Goal: Book appointment/travel/reservation

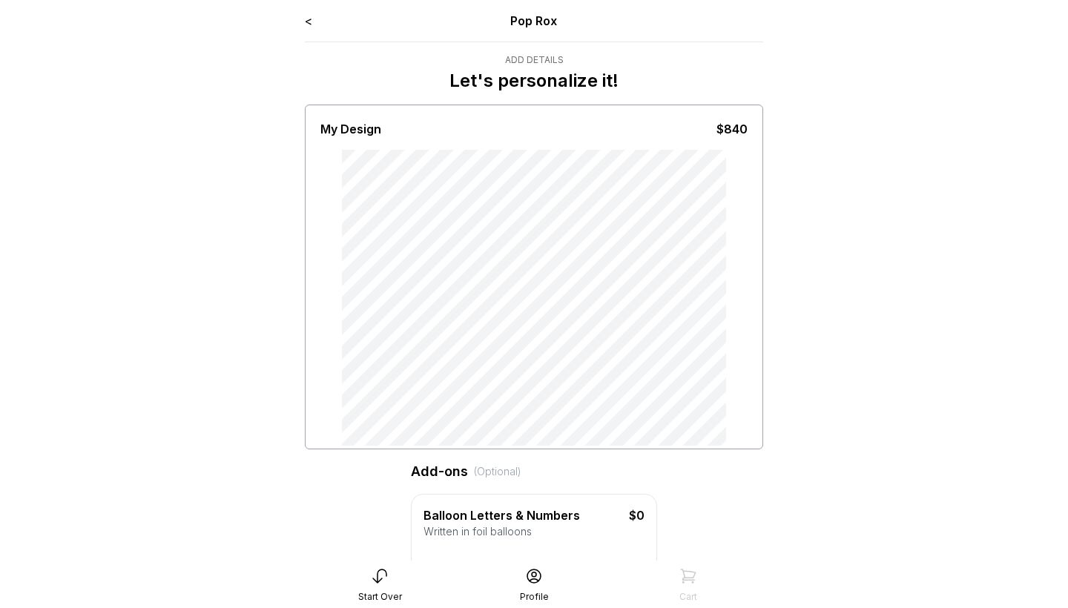
click at [308, 19] on link "<" at bounding box center [308, 20] width 7 height 15
click at [310, 20] on link "<" at bounding box center [308, 20] width 7 height 15
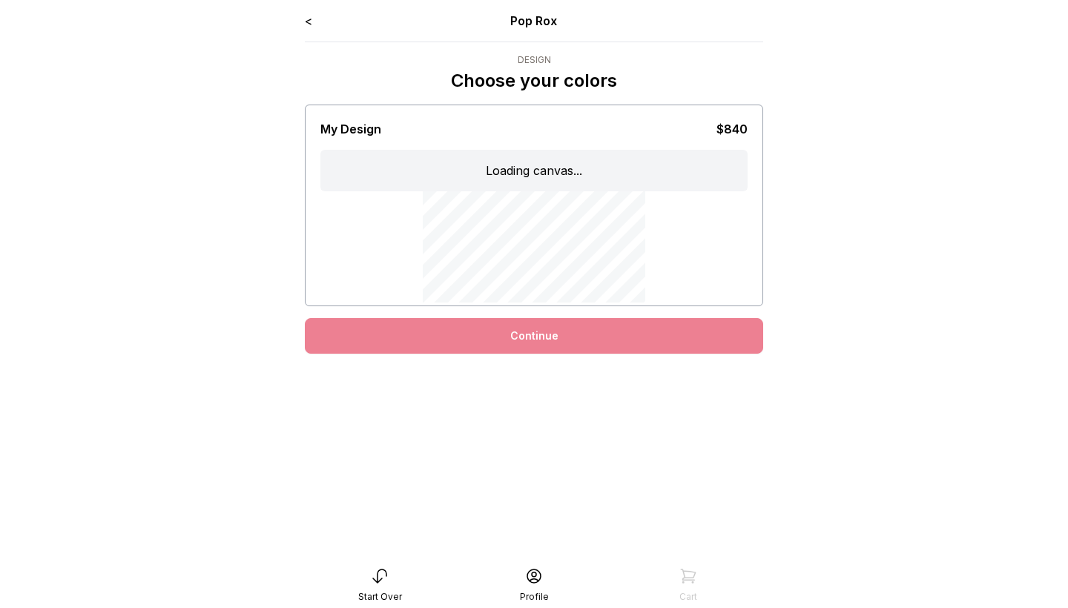
click at [305, 20] on link "<" at bounding box center [308, 20] width 7 height 15
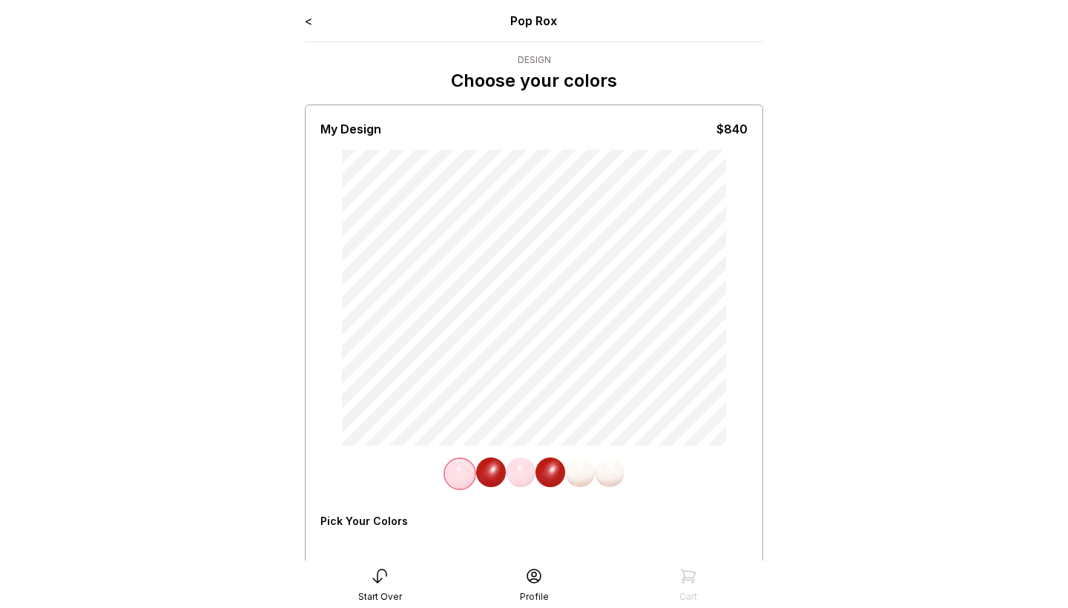
click at [307, 21] on link "<" at bounding box center [308, 20] width 7 height 15
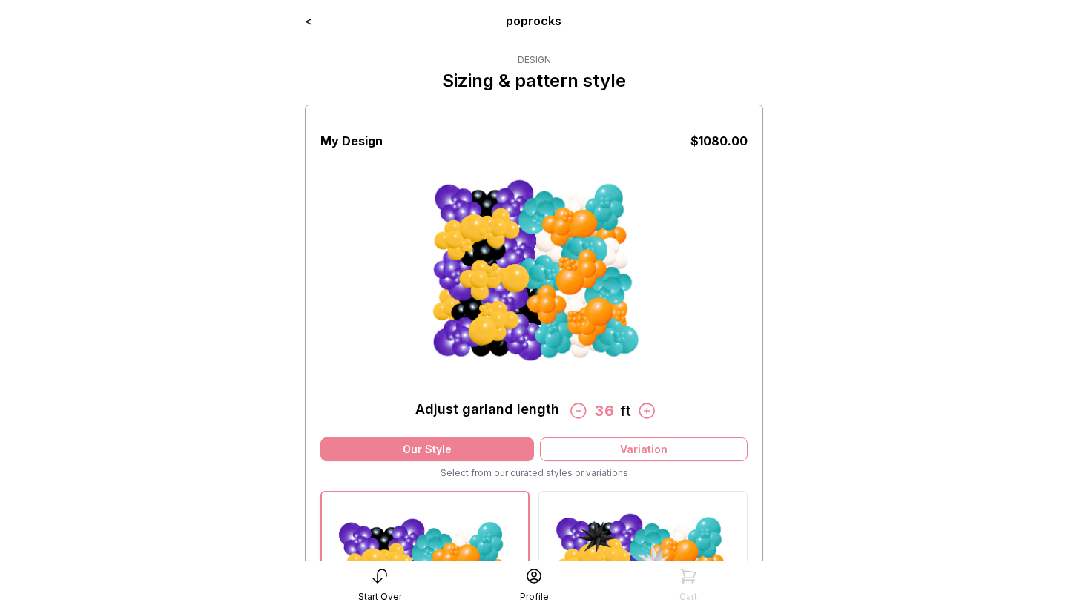
click at [309, 21] on link "<" at bounding box center [308, 20] width 7 height 15
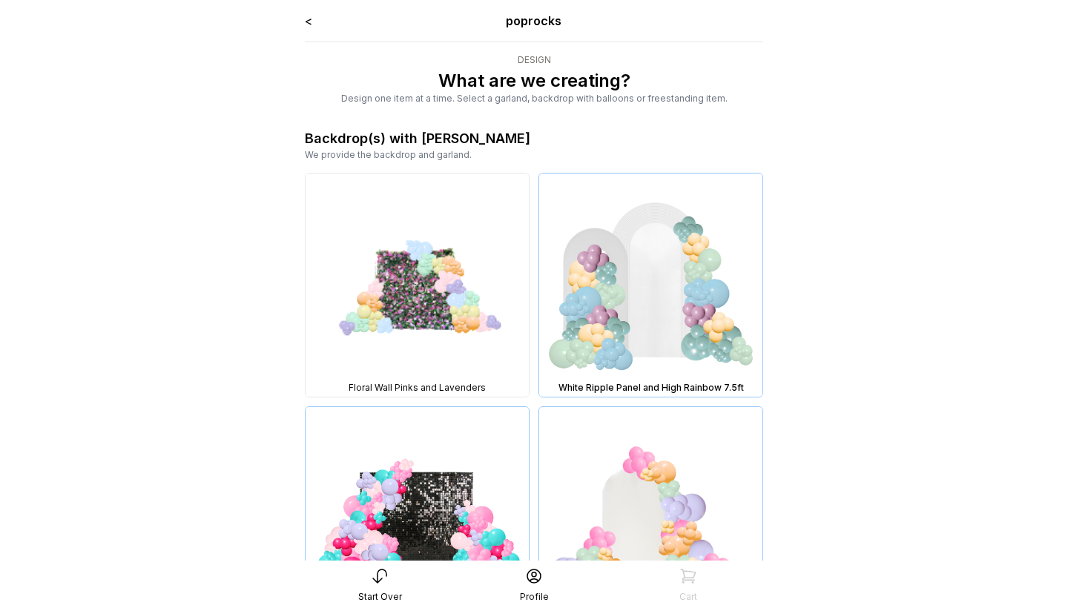
click at [309, 21] on link "<" at bounding box center [308, 20] width 7 height 15
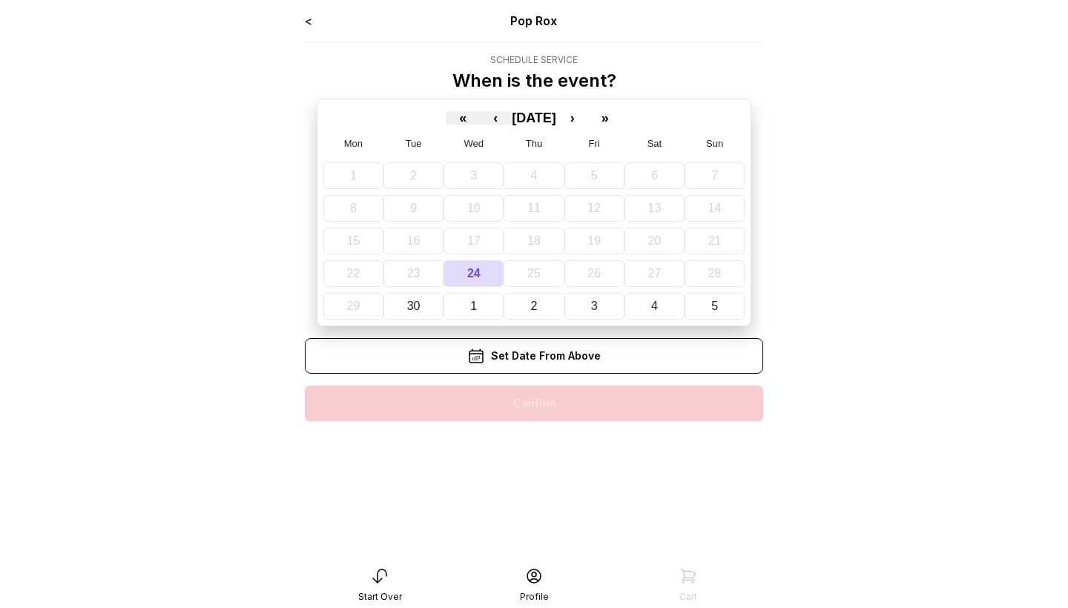
click at [526, 363] on div "Set Date From Above" at bounding box center [534, 356] width 458 height 36
click at [474, 312] on button "1" at bounding box center [473, 306] width 60 height 27
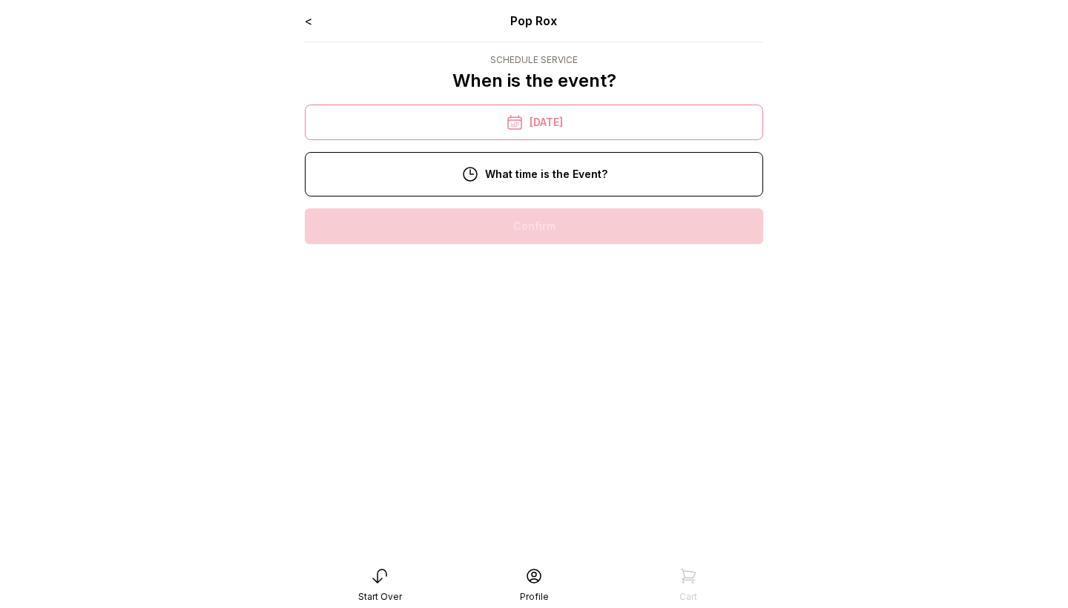
click at [460, 202] on div "< Pop Rox Schedule Service When is the event? « ‹ October 2025 › » Mon Tue Wed …" at bounding box center [534, 134] width 458 height 244
click at [475, 282] on div "11:00 am" at bounding box center [534, 274] width 434 height 36
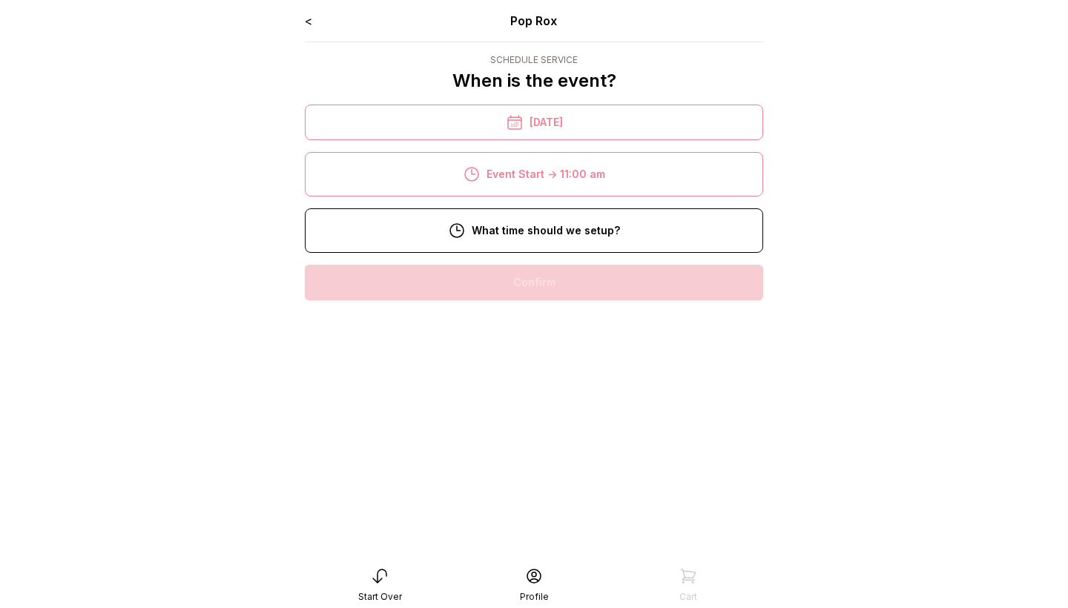
click at [501, 256] on div "< Pop Rox Schedule Service When is the event? « ‹ October 2025 › » Mon Tue Wed …" at bounding box center [534, 162] width 458 height 300
click at [499, 288] on div "8:00 am" at bounding box center [534, 283] width 434 height 36
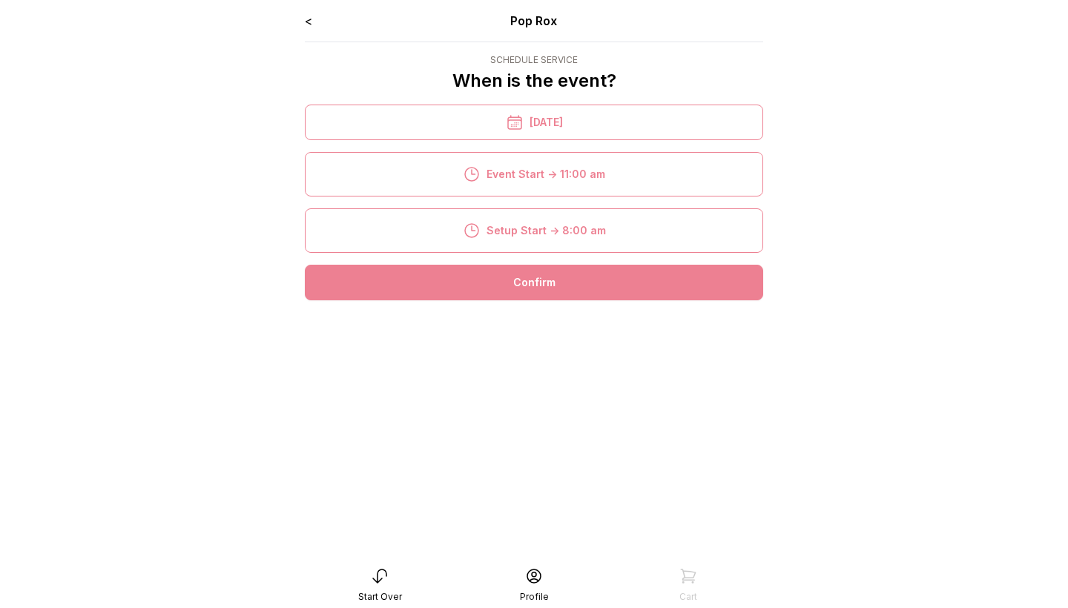
click at [518, 280] on div "Confirm" at bounding box center [534, 283] width 458 height 36
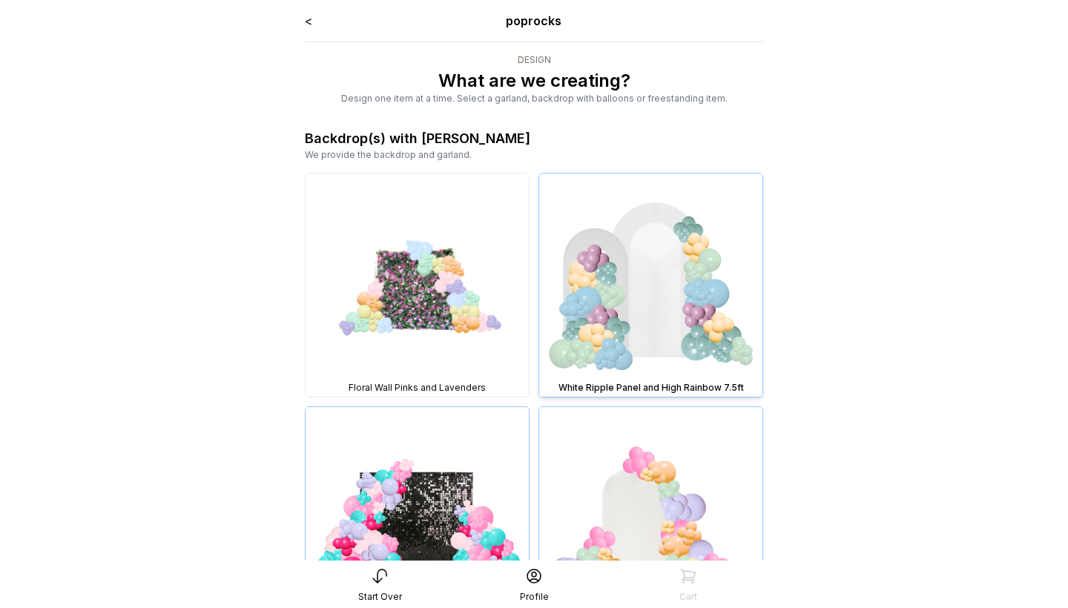
click at [626, 281] on img at bounding box center [650, 284] width 223 height 223
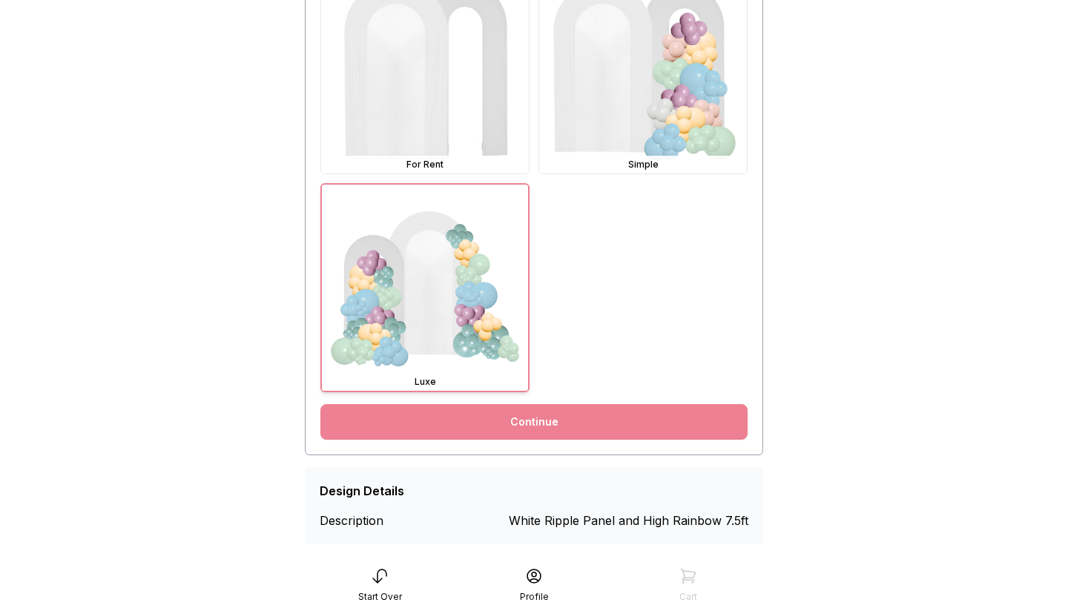
scroll to position [497, 0]
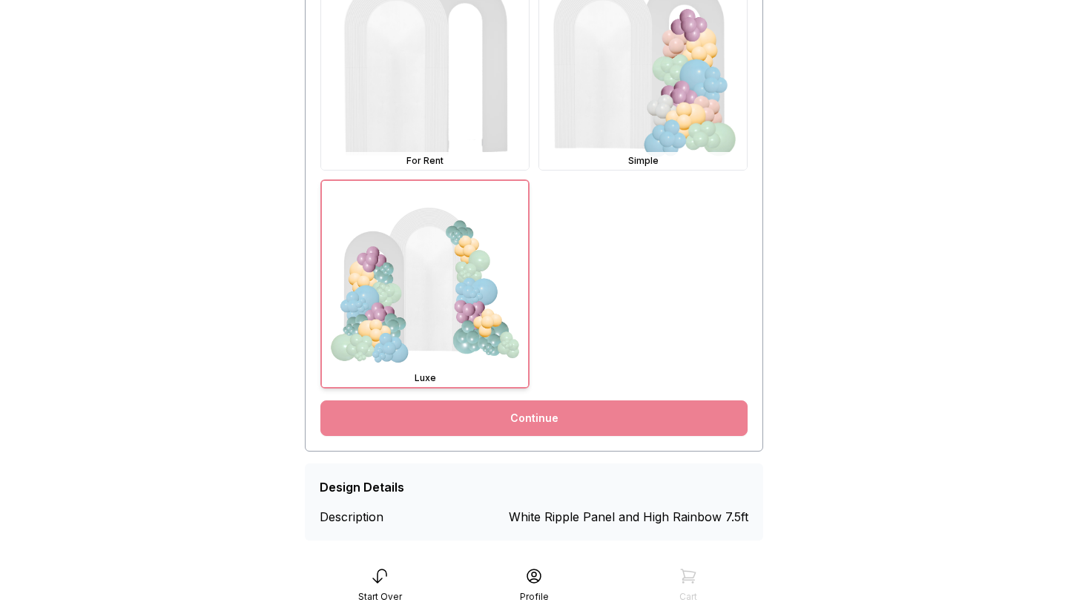
click at [658, 418] on link "Continue" at bounding box center [533, 418] width 427 height 36
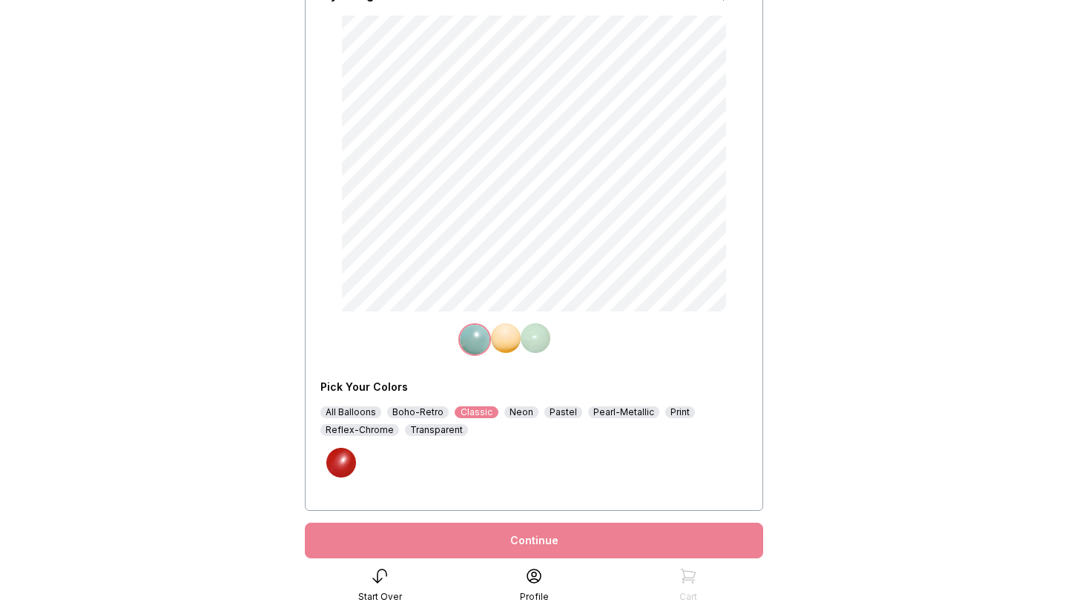
scroll to position [150, 0]
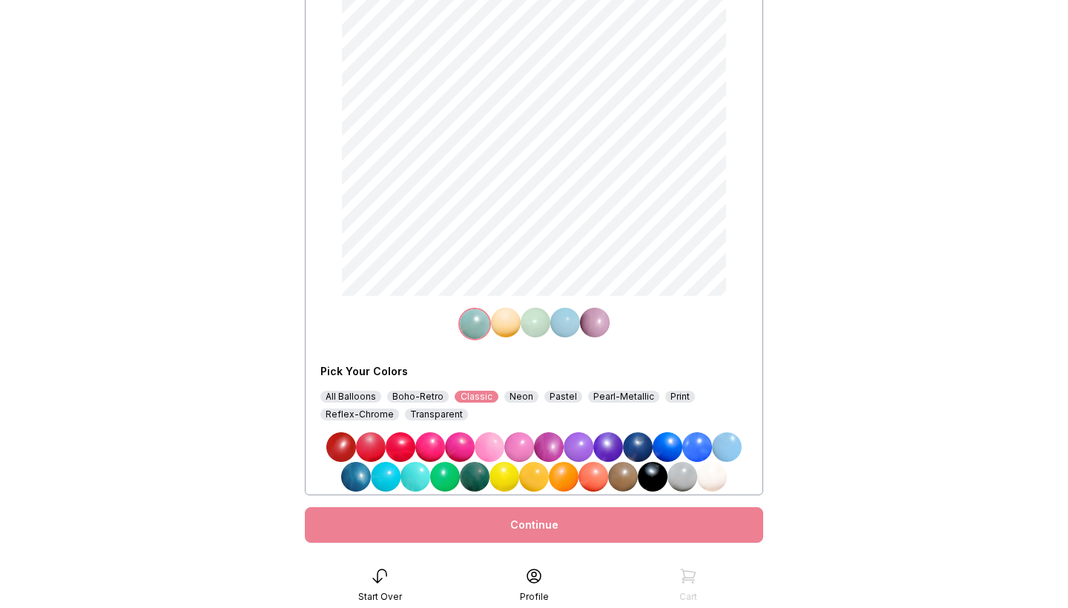
click at [362, 392] on div "All Balloons" at bounding box center [350, 397] width 61 height 12
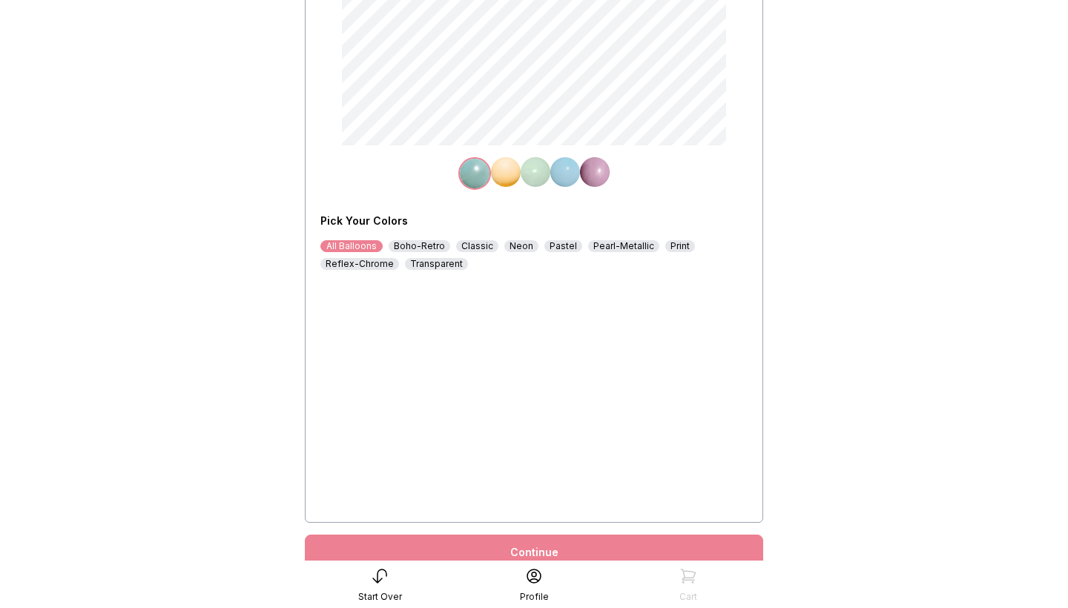
scroll to position [326, 0]
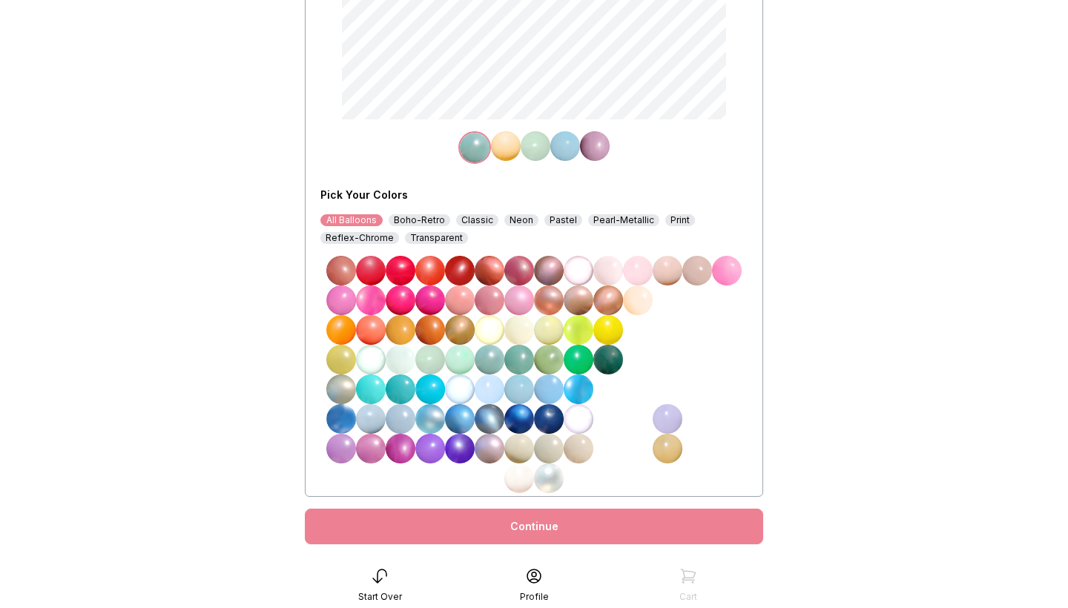
click at [667, 419] on img at bounding box center [667, 419] width 30 height 30
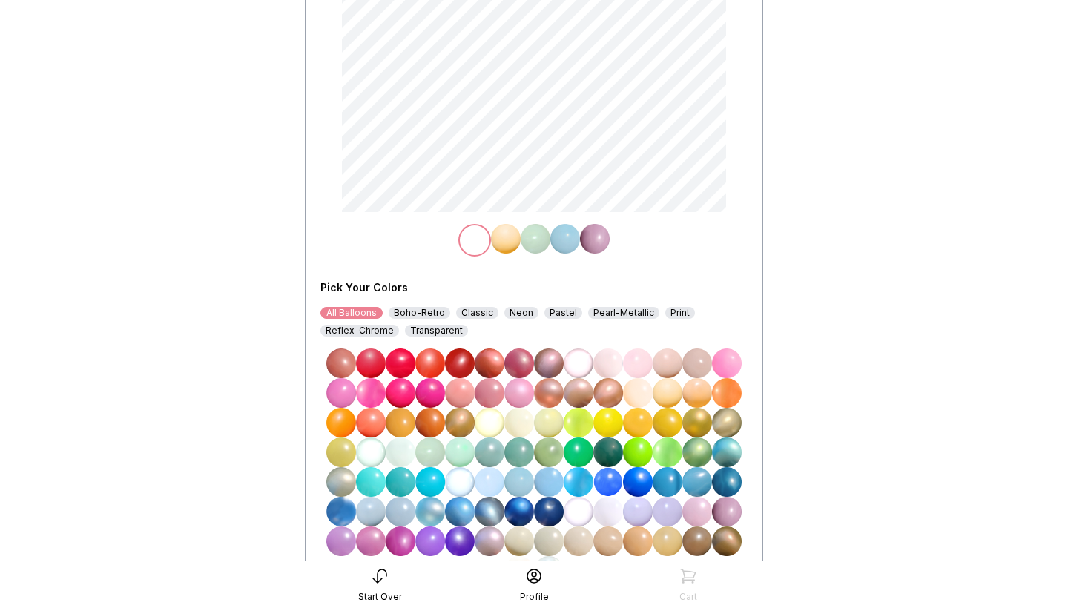
scroll to position [220, 0]
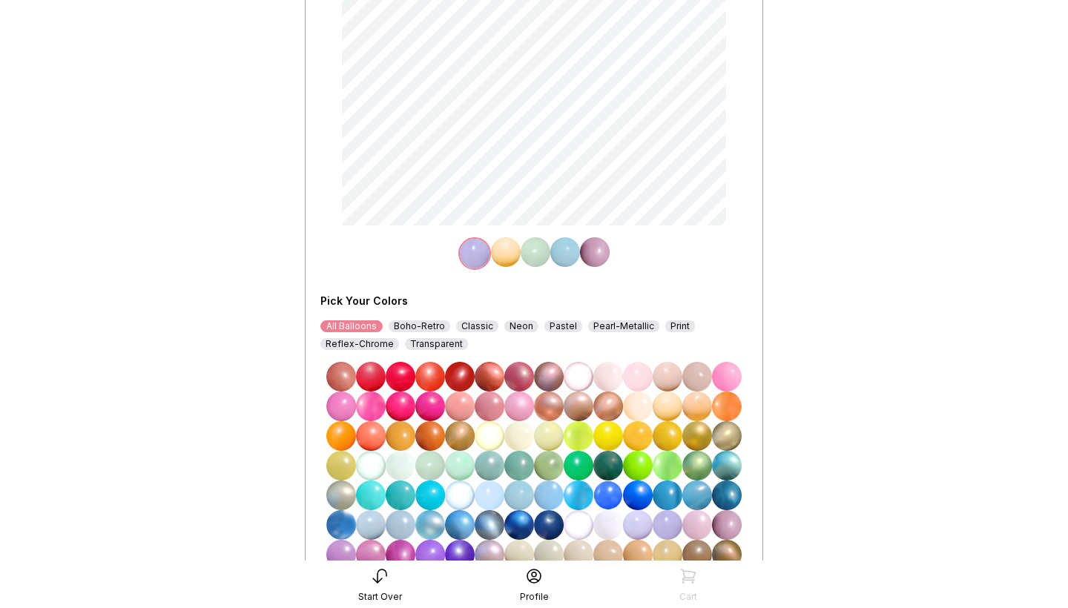
click at [509, 252] on img at bounding box center [506, 252] width 30 height 30
click at [646, 527] on img at bounding box center [638, 525] width 30 height 30
click at [532, 255] on img at bounding box center [535, 252] width 30 height 30
click at [535, 256] on img at bounding box center [534, 254] width 30 height 30
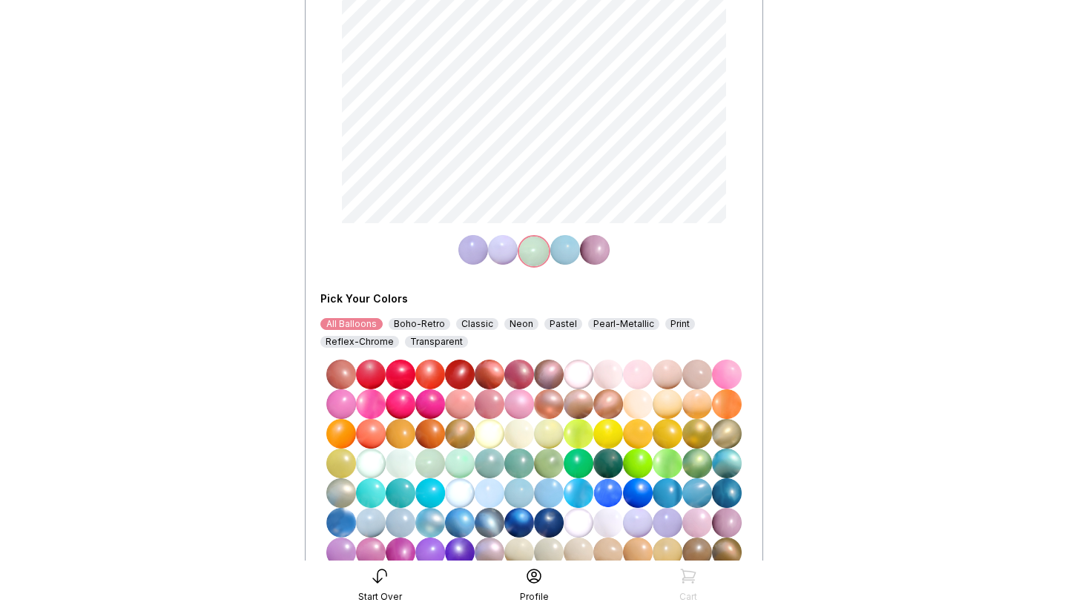
click at [500, 251] on img at bounding box center [503, 250] width 30 height 30
click at [503, 251] on img at bounding box center [504, 252] width 30 height 30
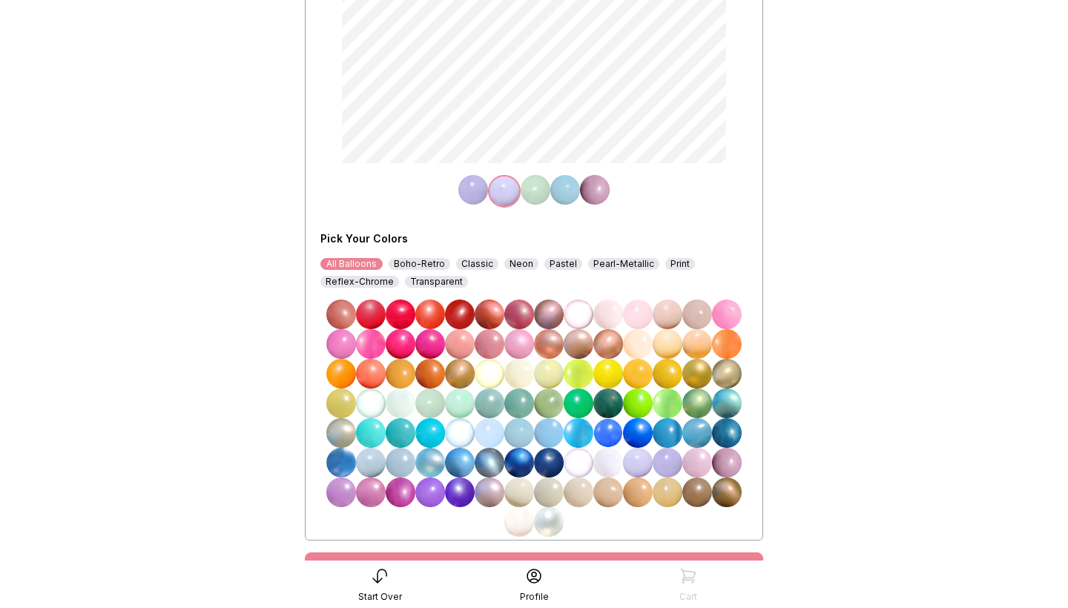
scroll to position [317, 0]
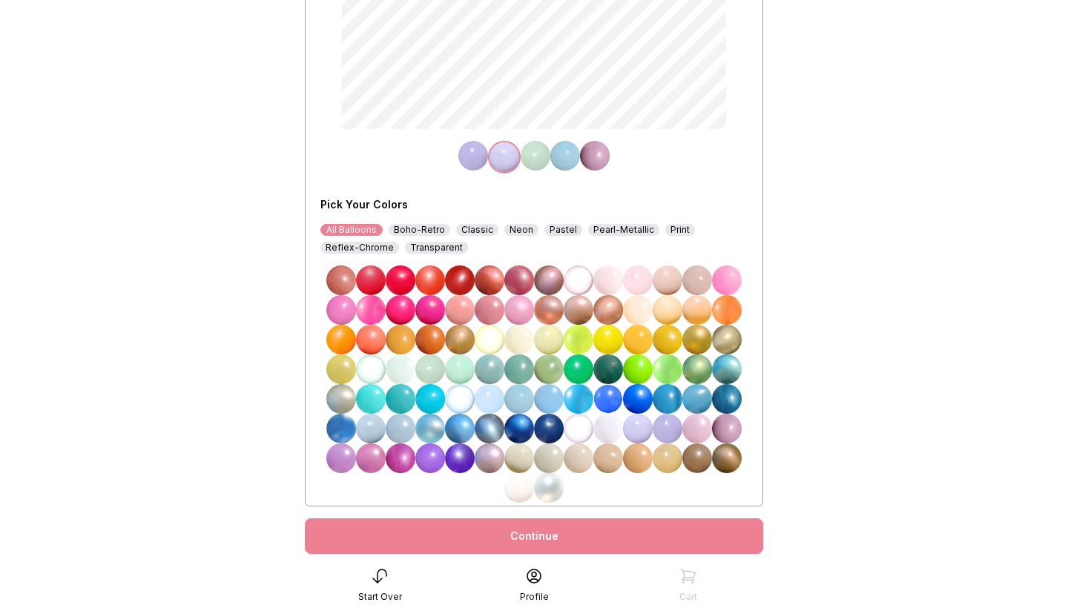
click at [521, 489] on img at bounding box center [519, 488] width 30 height 30
click at [529, 171] on img at bounding box center [535, 156] width 30 height 30
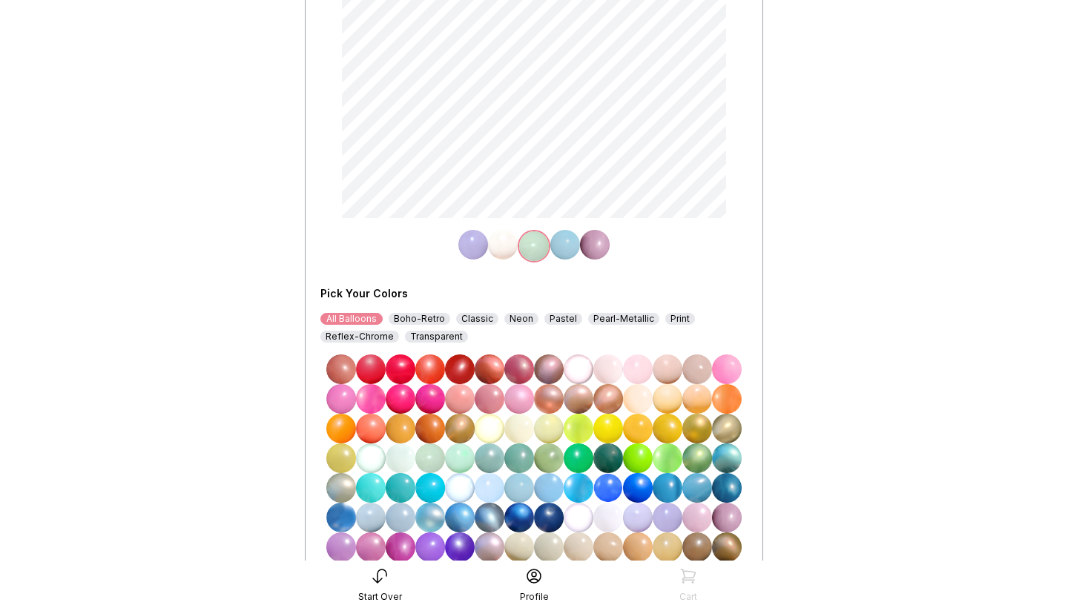
click at [612, 516] on img at bounding box center [608, 518] width 30 height 30
click at [642, 517] on img at bounding box center [638, 518] width 30 height 30
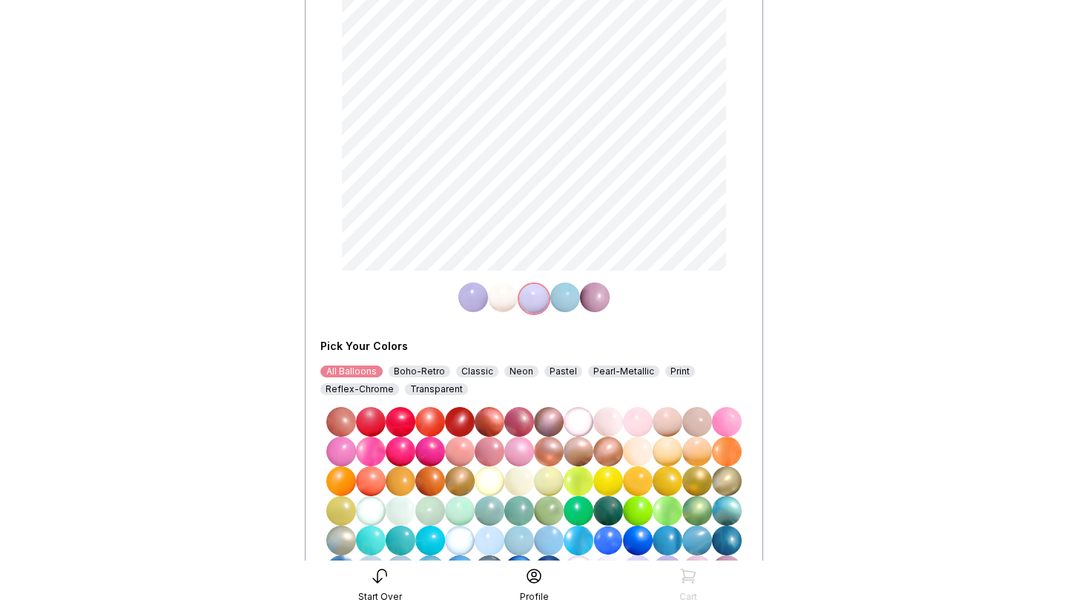
click at [563, 294] on img at bounding box center [565, 297] width 30 height 30
click at [568, 298] on img at bounding box center [564, 299] width 30 height 30
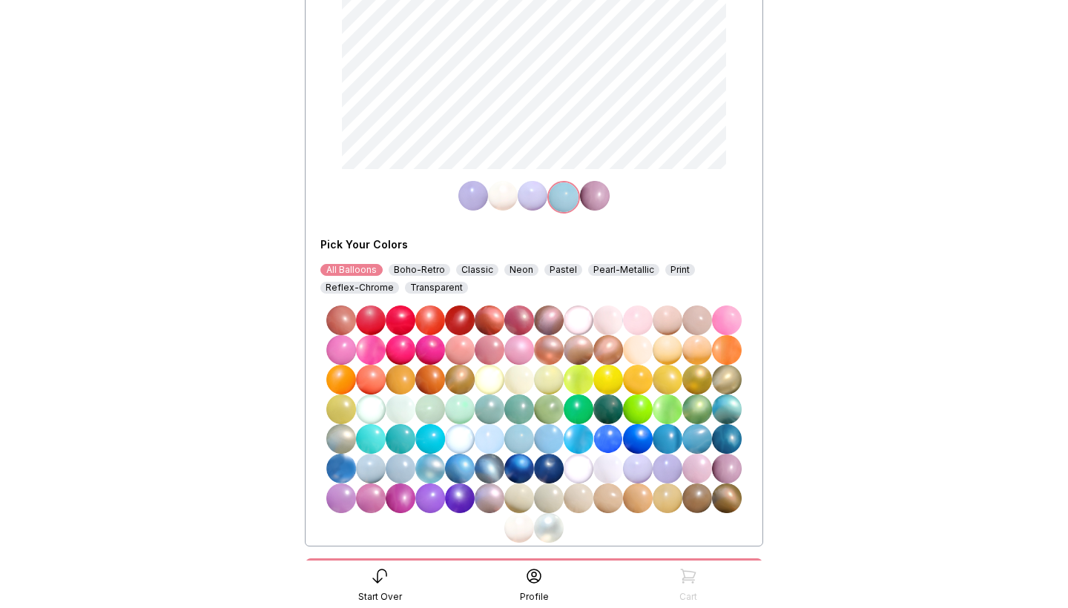
scroll to position [312, 0]
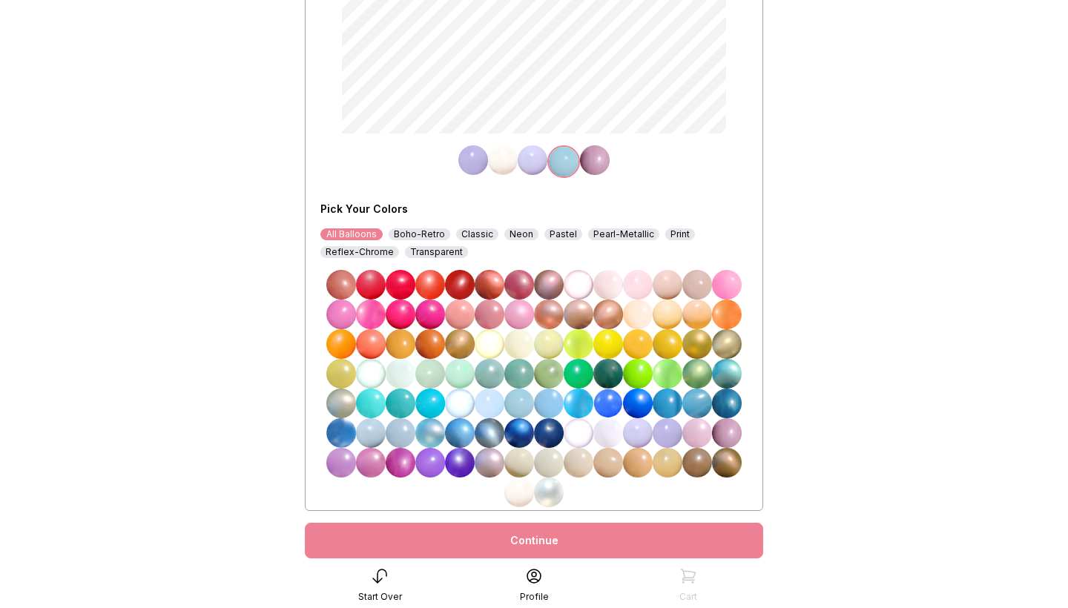
click at [549, 462] on img at bounding box center [549, 463] width 30 height 30
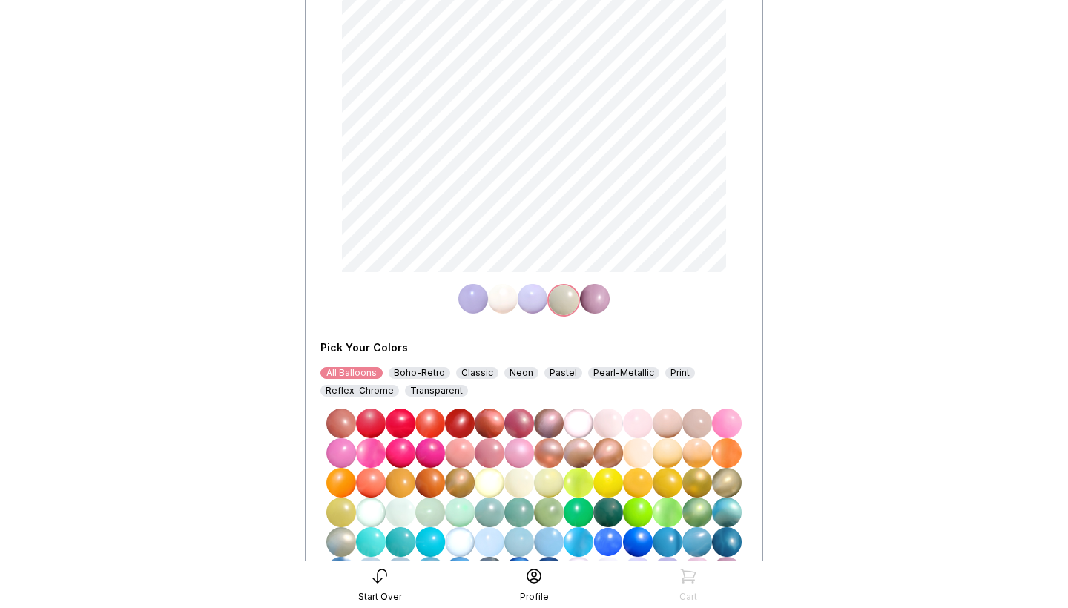
scroll to position [199, 0]
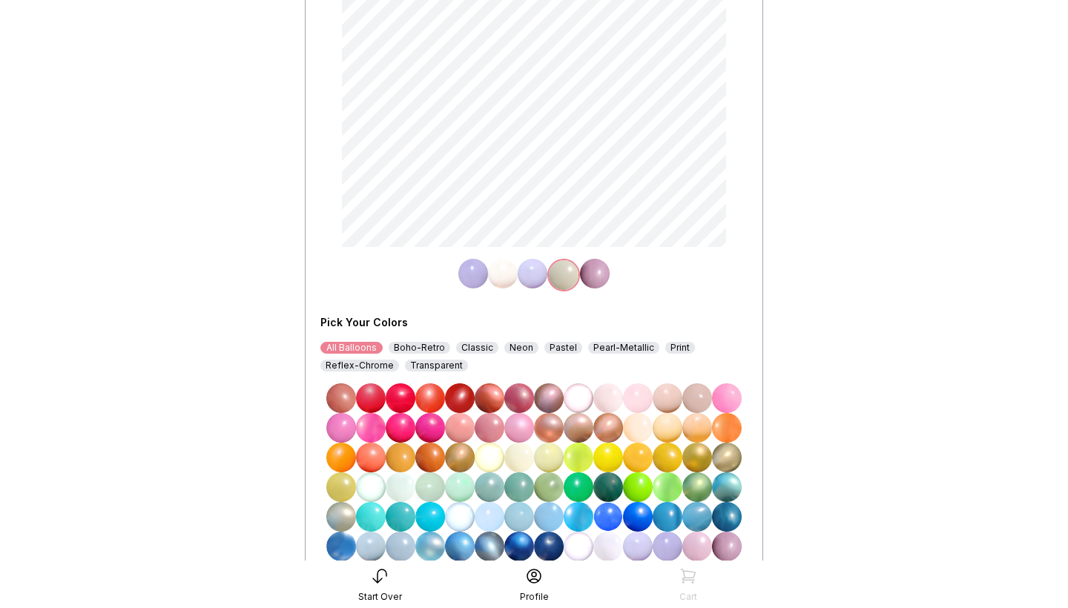
click at [463, 270] on img at bounding box center [473, 274] width 30 height 30
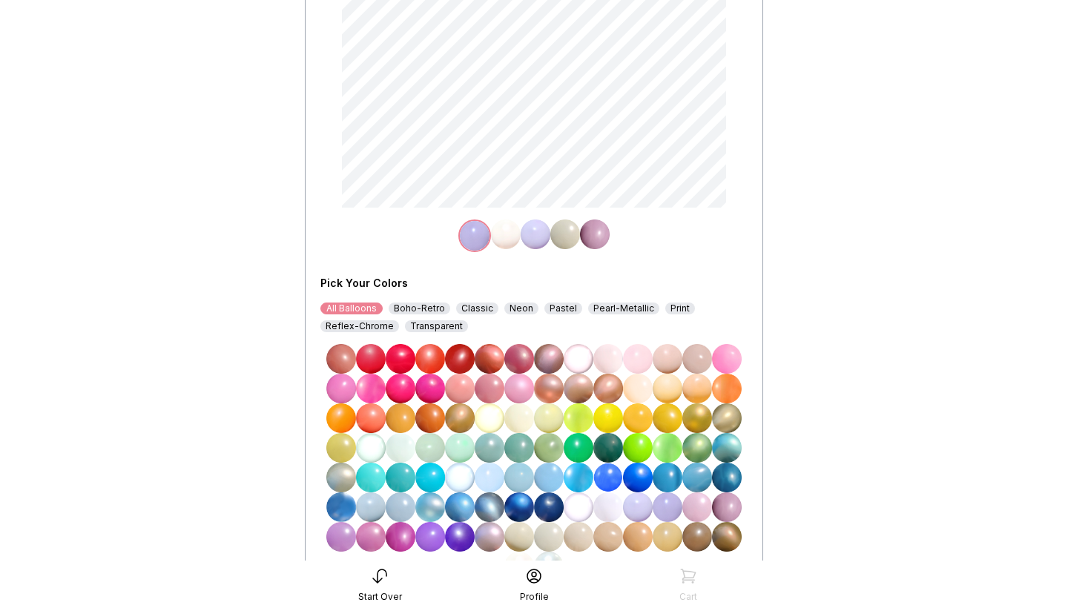
click at [549, 537] on img at bounding box center [549, 537] width 30 height 30
click at [567, 234] on img at bounding box center [565, 234] width 30 height 30
click at [567, 234] on img at bounding box center [564, 236] width 30 height 30
click at [667, 507] on img at bounding box center [667, 507] width 30 height 30
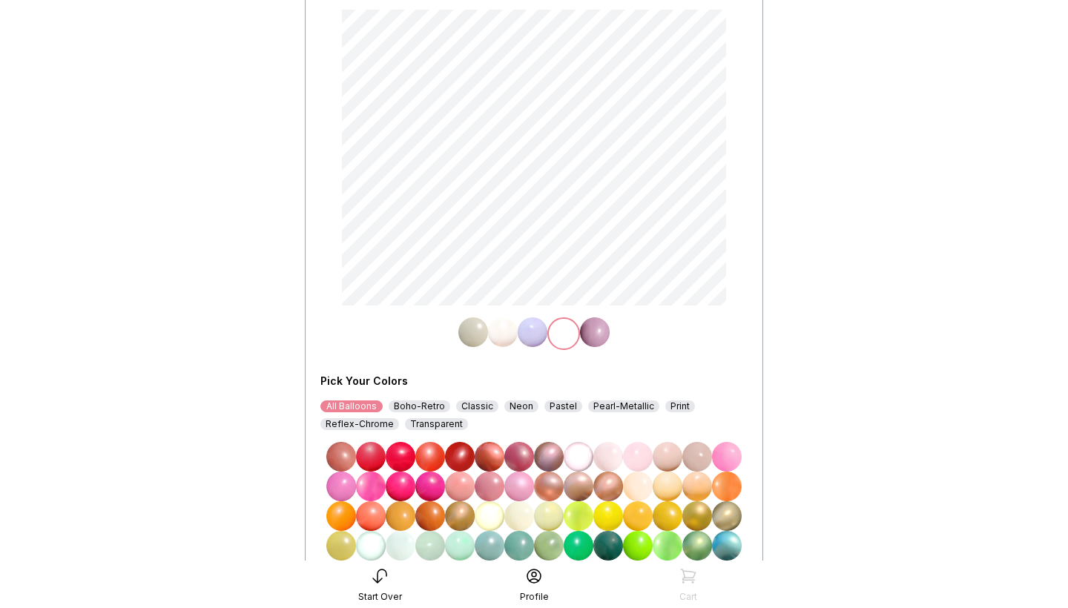
scroll to position [139, 0]
click at [602, 327] on img at bounding box center [595, 333] width 30 height 30
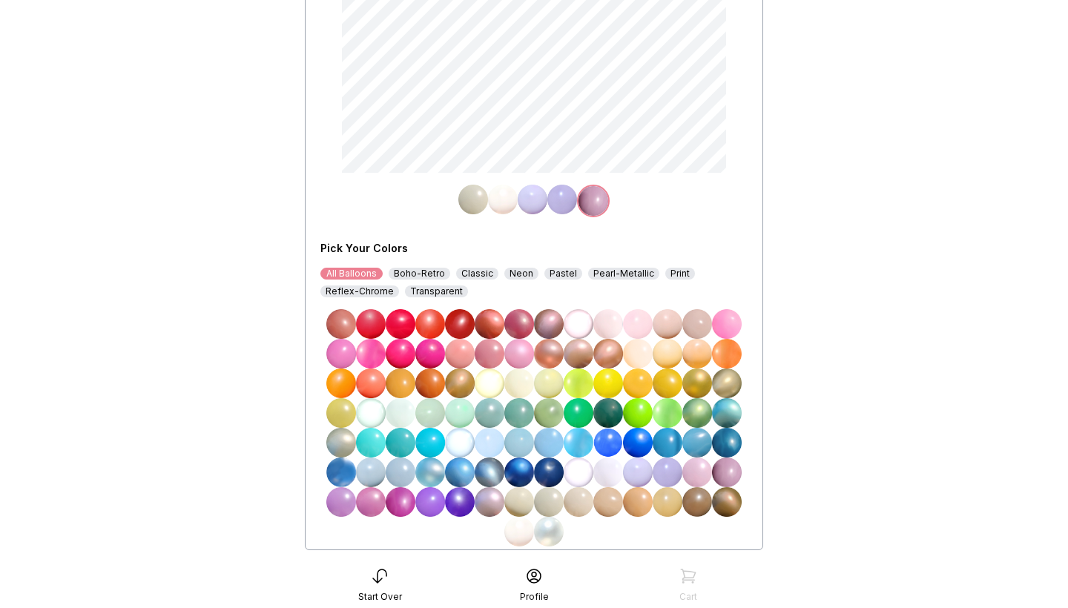
scroll to position [277, 0]
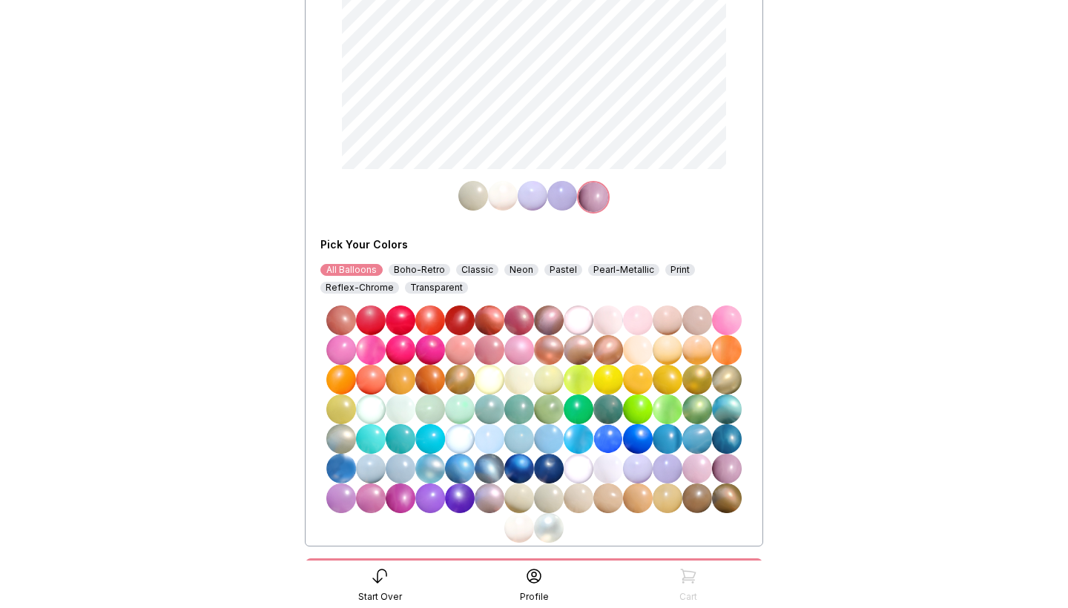
click at [611, 409] on img at bounding box center [608, 409] width 30 height 30
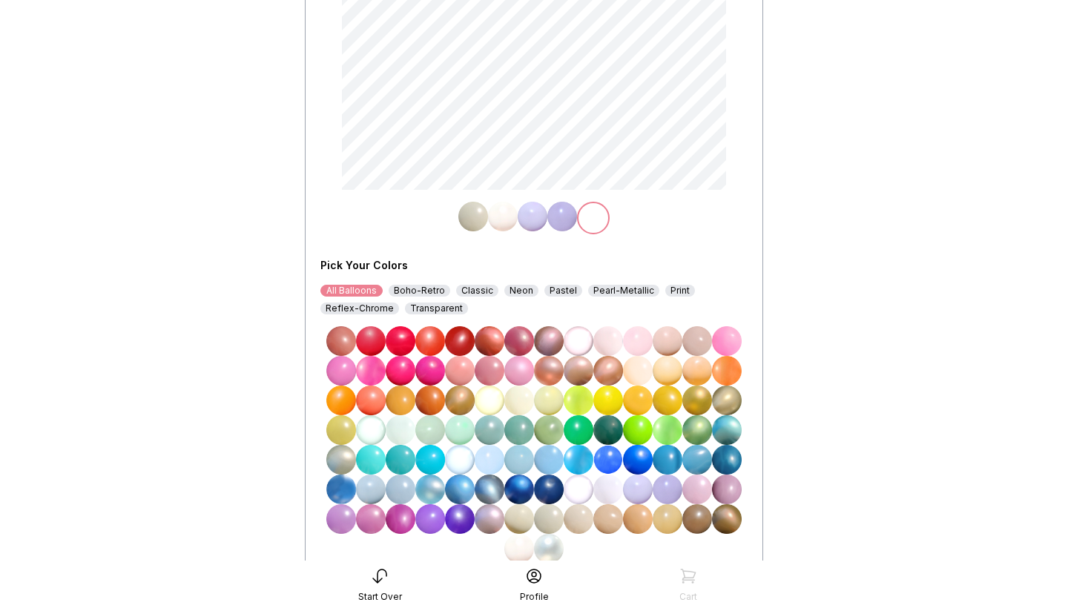
scroll to position [162, 0]
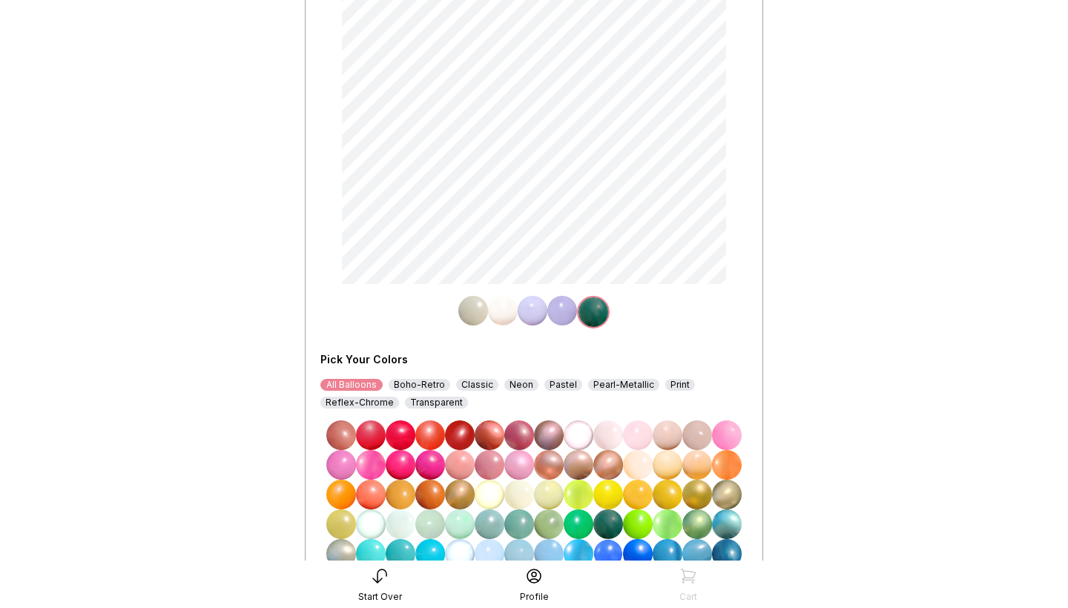
click at [562, 309] on img at bounding box center [562, 311] width 30 height 30
click at [559, 310] on img at bounding box center [564, 312] width 30 height 30
click at [605, 424] on img at bounding box center [608, 435] width 30 height 30
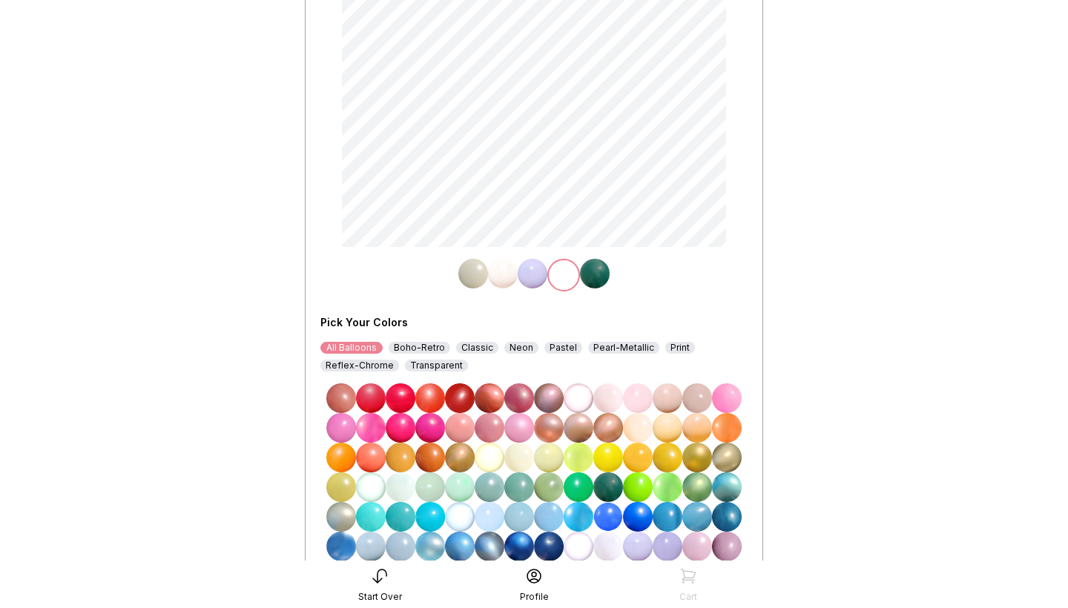
scroll to position [204, 0]
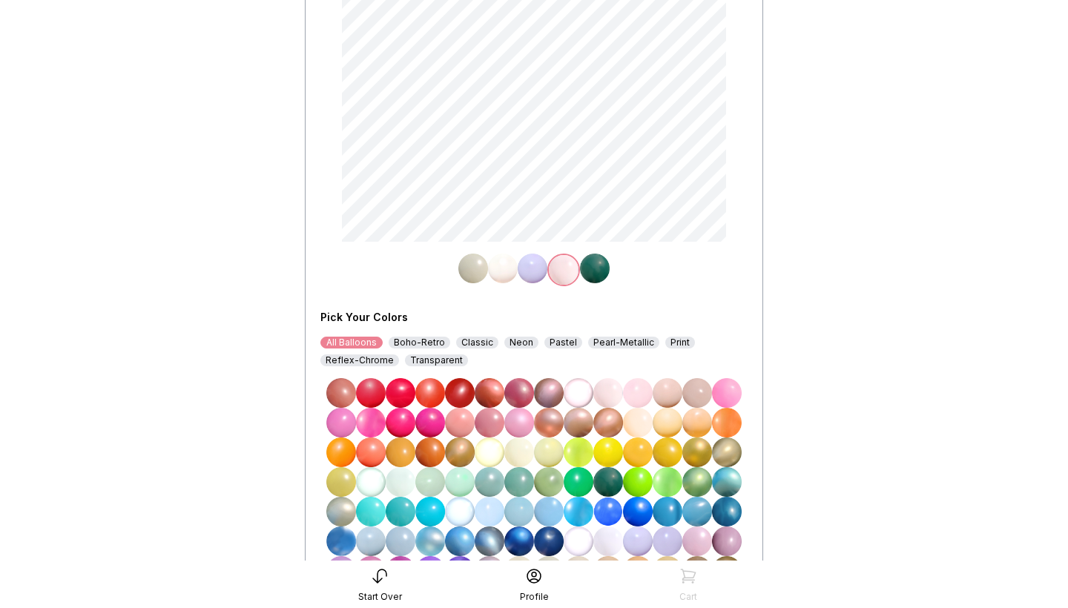
click at [660, 541] on img at bounding box center [667, 541] width 30 height 30
click at [474, 266] on img at bounding box center [473, 269] width 30 height 30
click at [474, 268] on img at bounding box center [475, 270] width 30 height 30
click at [521, 586] on img at bounding box center [519, 601] width 30 height 30
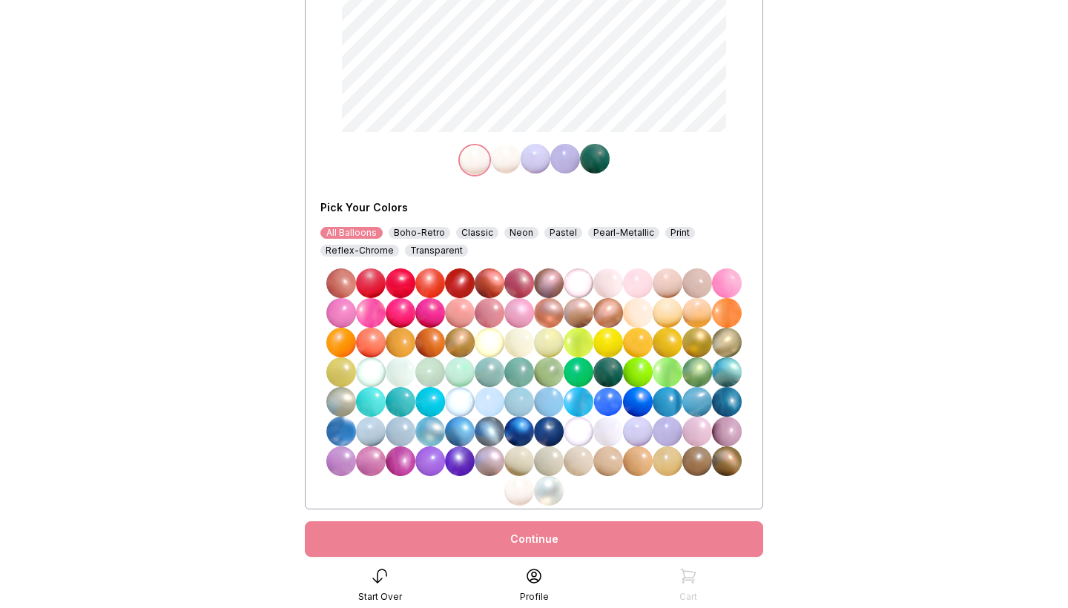
click at [506, 157] on img at bounding box center [506, 159] width 30 height 30
click at [545, 462] on img at bounding box center [549, 461] width 30 height 30
click at [519, 462] on img at bounding box center [519, 461] width 30 height 30
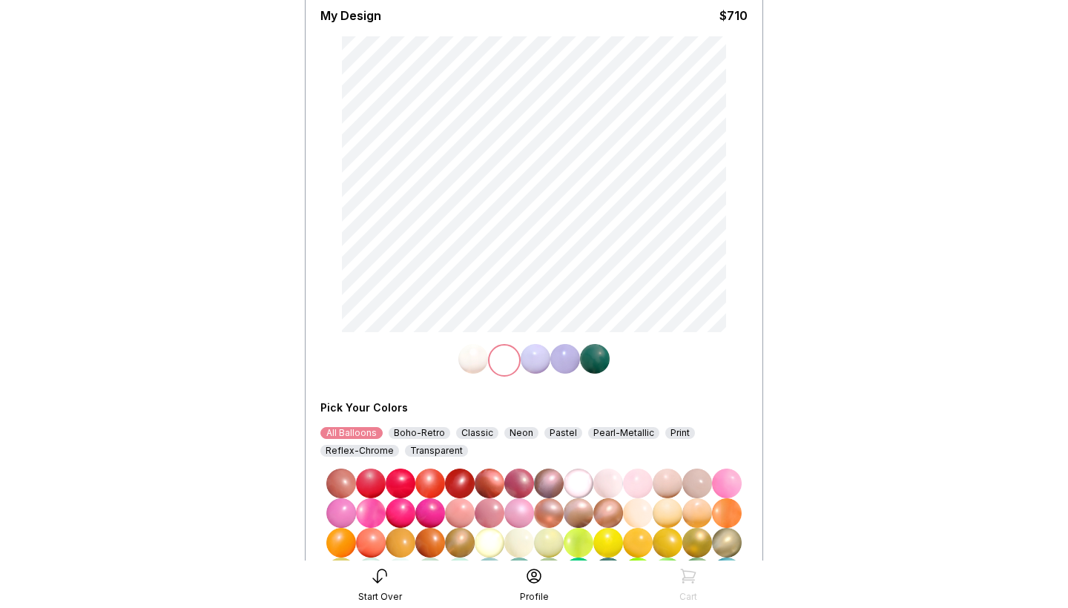
scroll to position [90, 0]
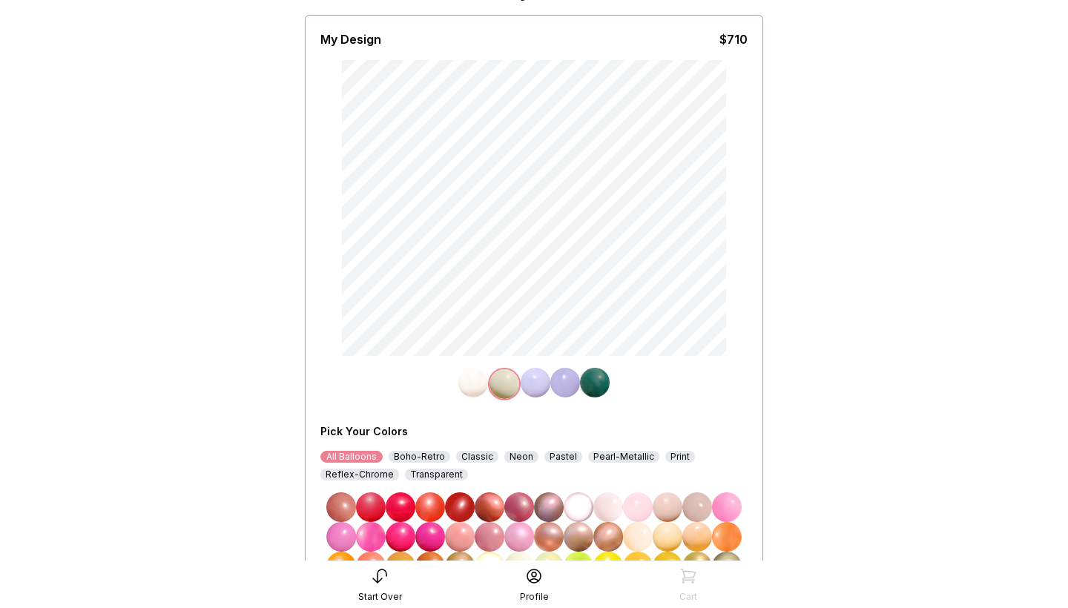
click at [787, 282] on main "< Pop Rox Design Choose your colors My Design $710 Pick Your Colors All Balloon…" at bounding box center [534, 379] width 1068 height 939
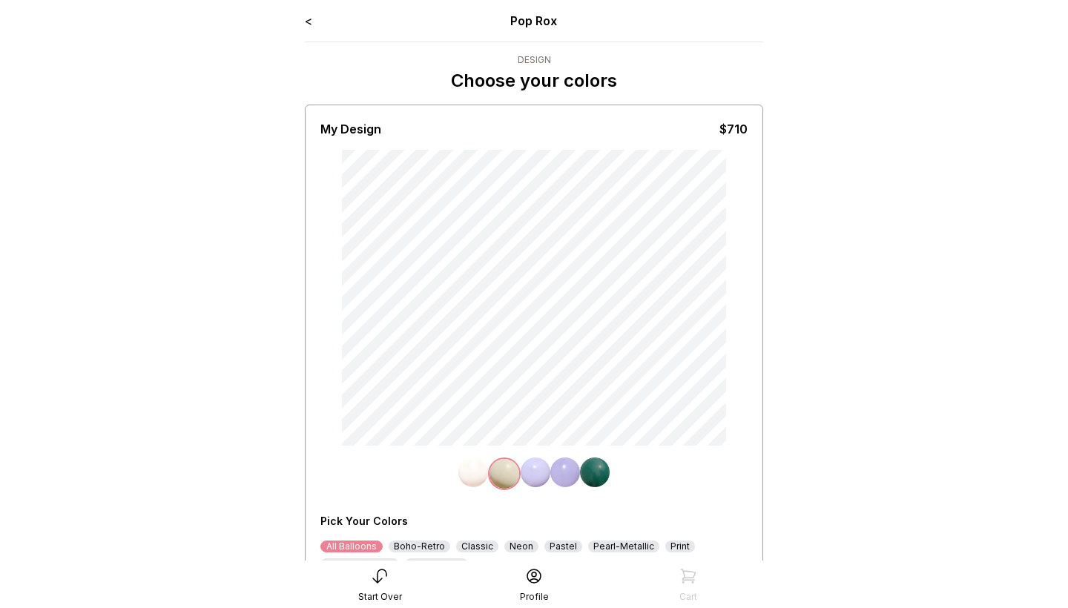
scroll to position [0, 0]
click at [311, 21] on link "<" at bounding box center [308, 20] width 7 height 15
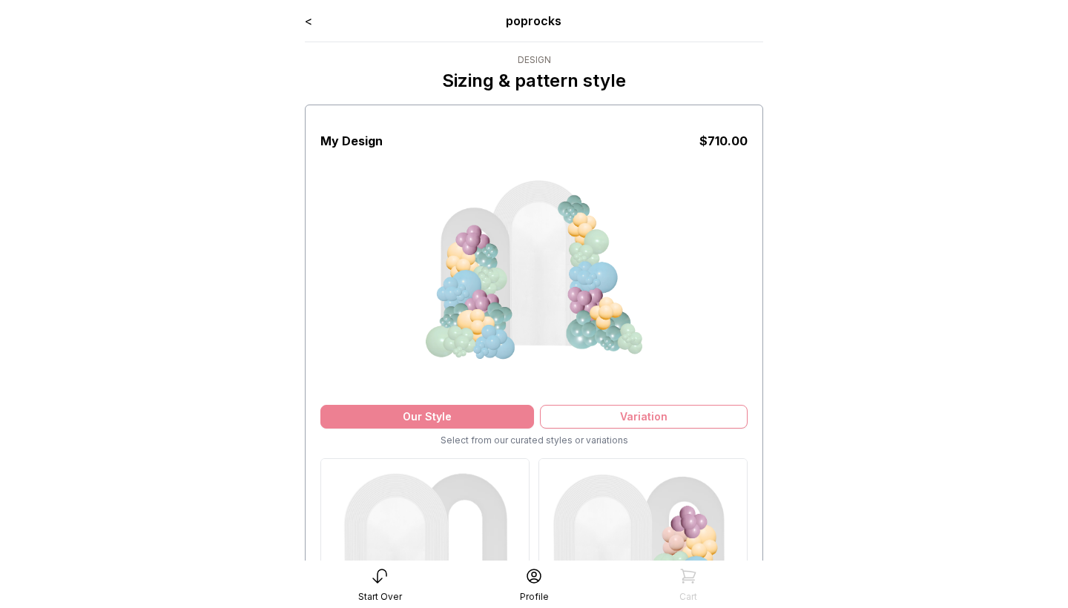
click at [308, 20] on link "<" at bounding box center [308, 20] width 7 height 15
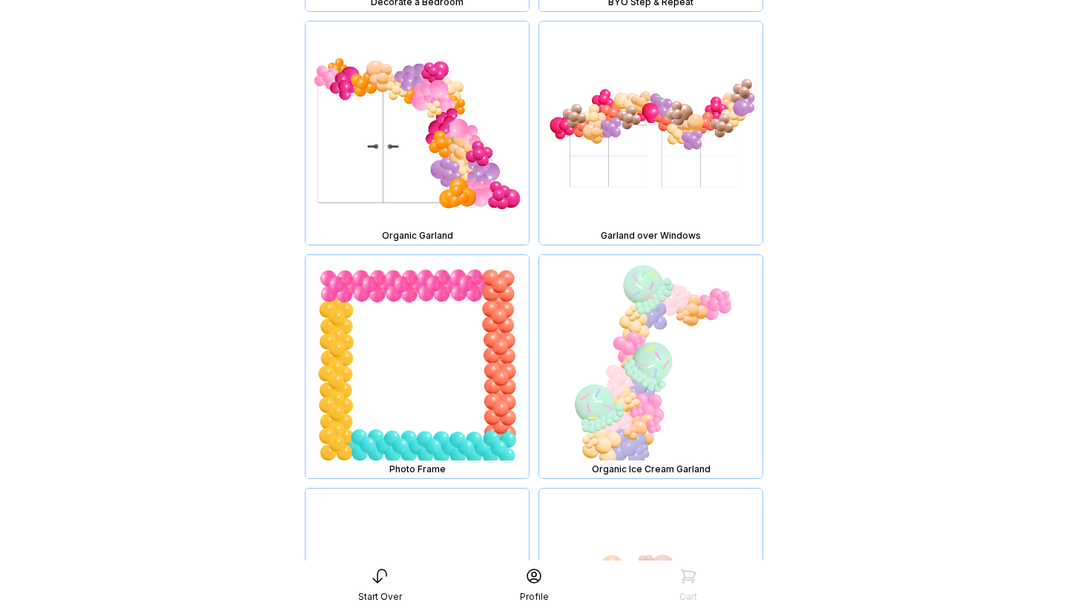
scroll to position [5591, 0]
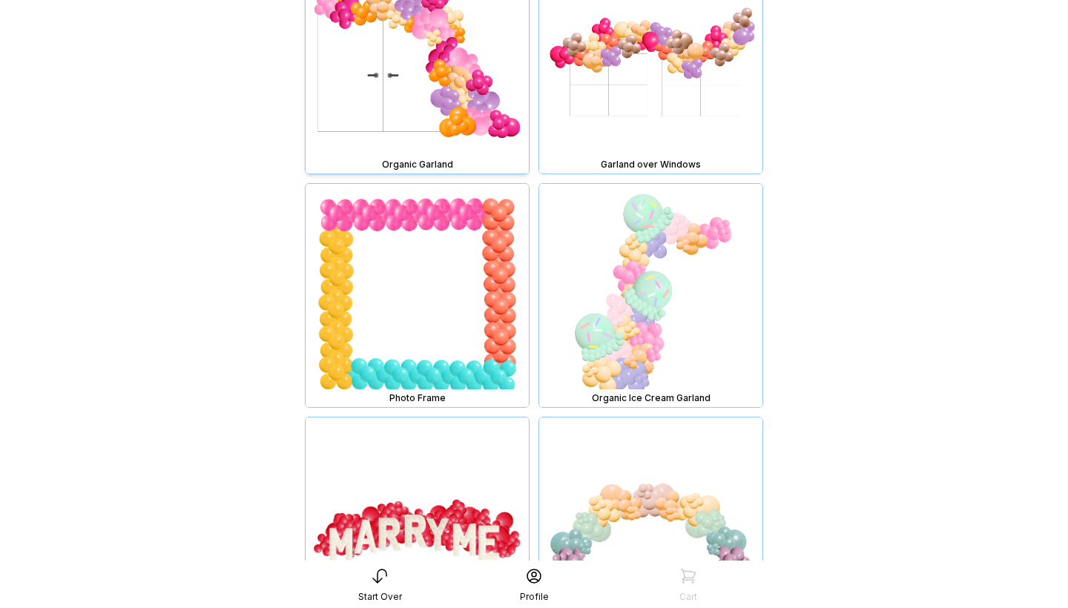
click at [499, 74] on img at bounding box center [416, 61] width 223 height 223
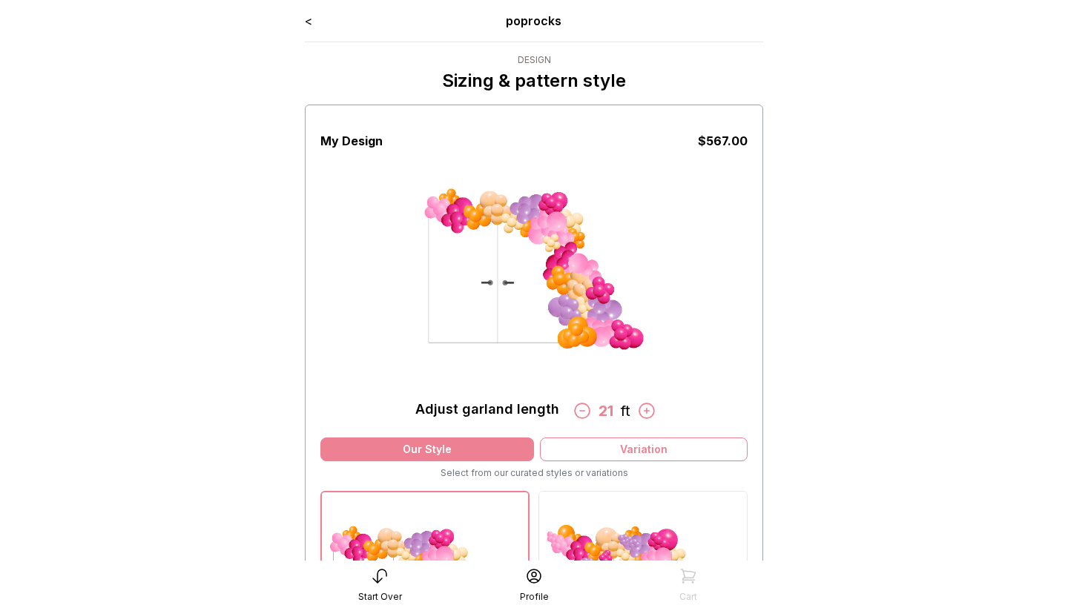
click at [586, 409] on icon at bounding box center [581, 410] width 19 height 19
click at [586, 409] on icon at bounding box center [578, 410] width 19 height 19
click at [586, 409] on icon at bounding box center [581, 410] width 19 height 19
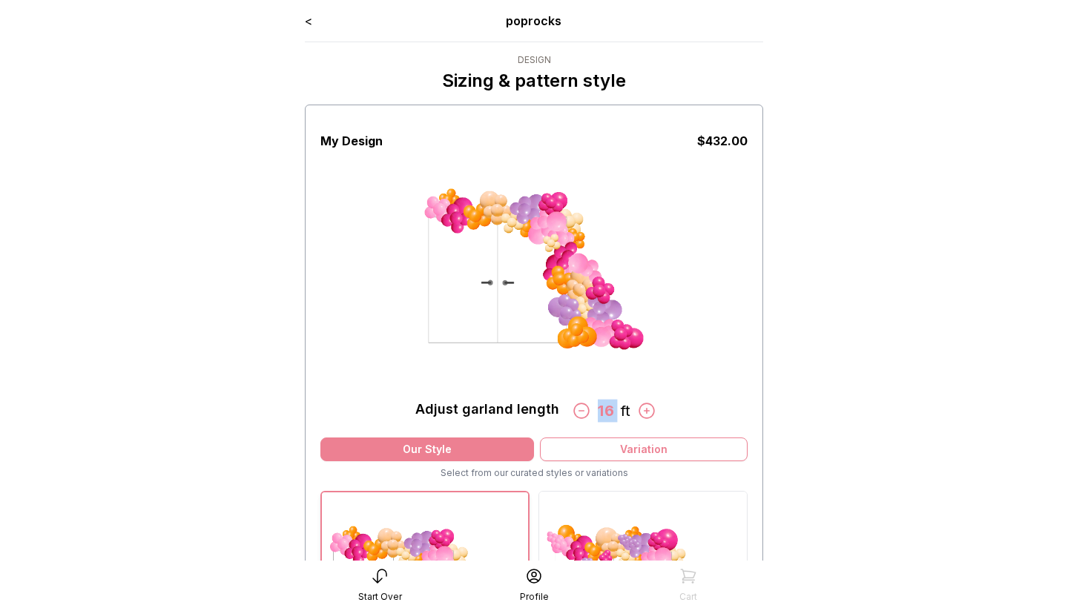
click at [586, 409] on icon at bounding box center [581, 410] width 19 height 19
click at [825, 274] on main "< poprocks Design Sizing & pattern style My Design $ 351.00 Adjust garland leng…" at bounding box center [534, 454] width 1068 height 908
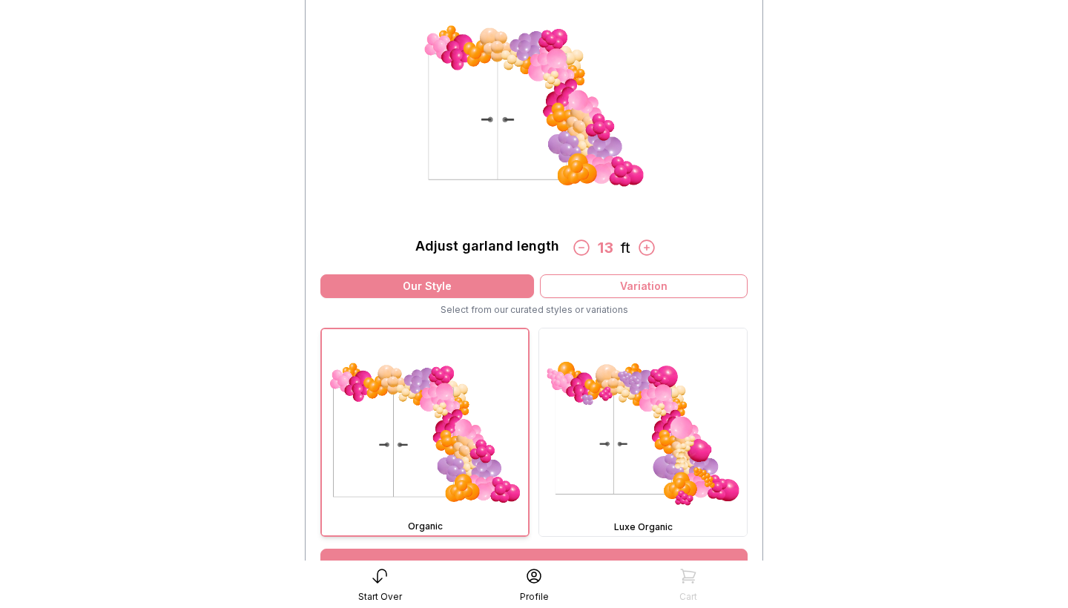
scroll to position [197, 0]
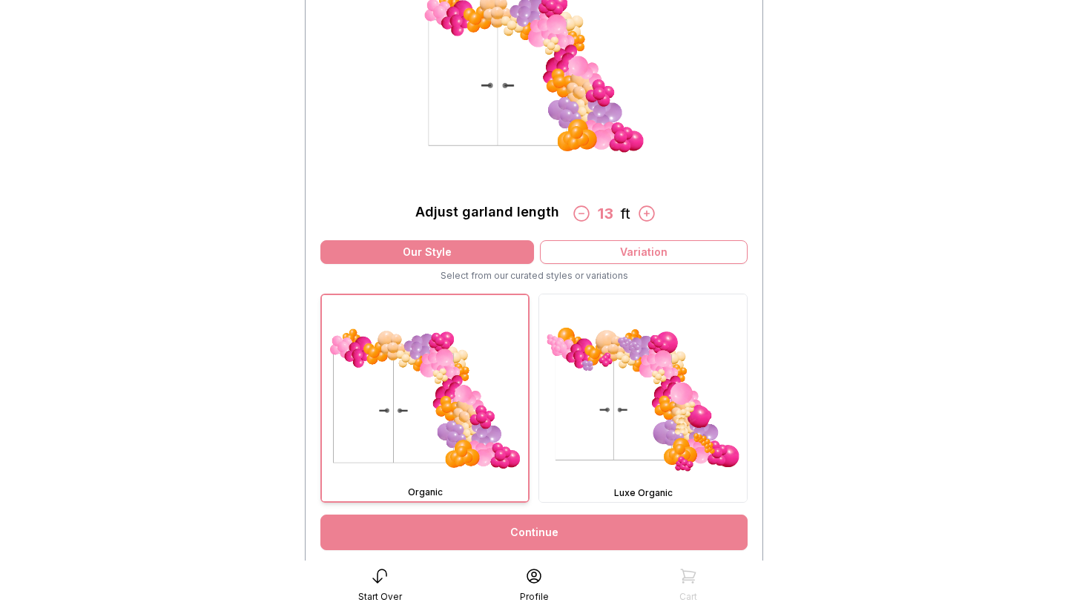
click at [560, 525] on link "Continue" at bounding box center [533, 533] width 427 height 36
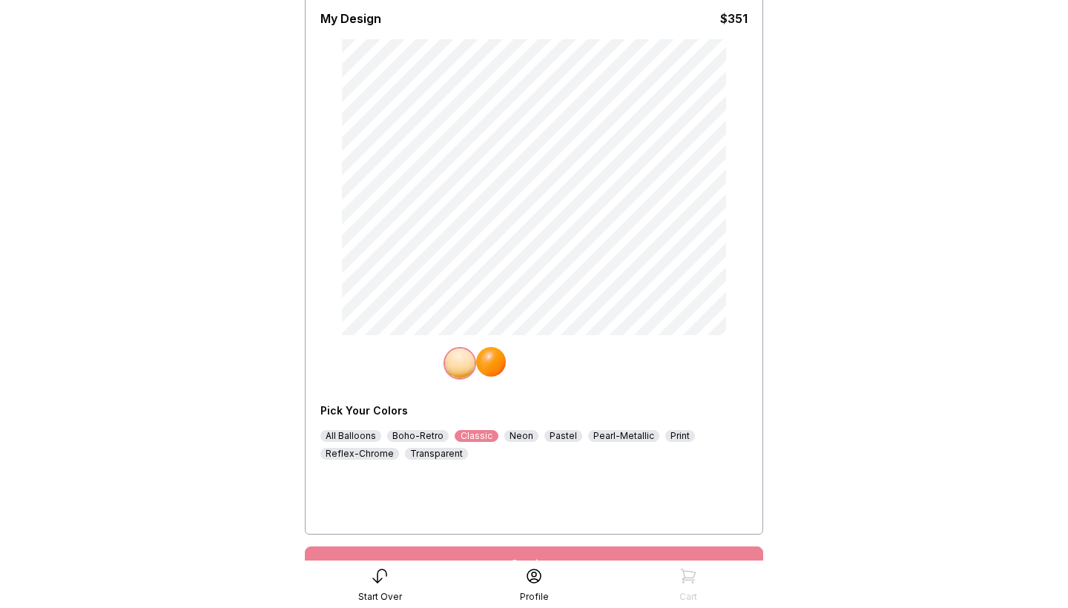
scroll to position [112, 0]
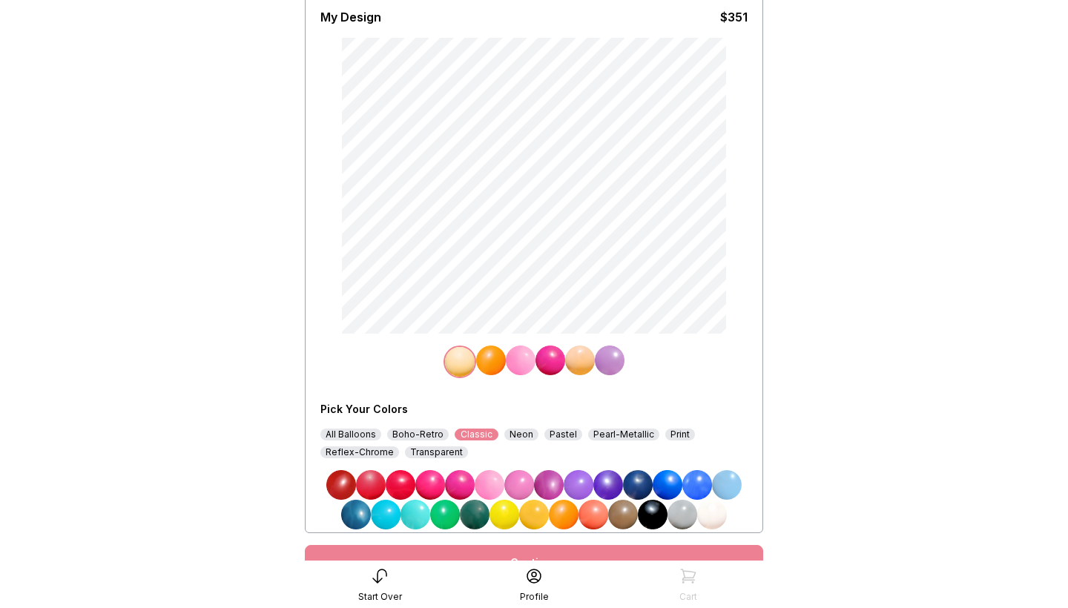
drag, startPoint x: 477, startPoint y: 368, endPoint x: 491, endPoint y: 368, distance: 13.3
click at [477, 368] on img at bounding box center [491, 360] width 30 height 30
click at [521, 366] on img at bounding box center [521, 360] width 30 height 30
click at [355, 434] on div "All Balloons" at bounding box center [350, 435] width 61 height 12
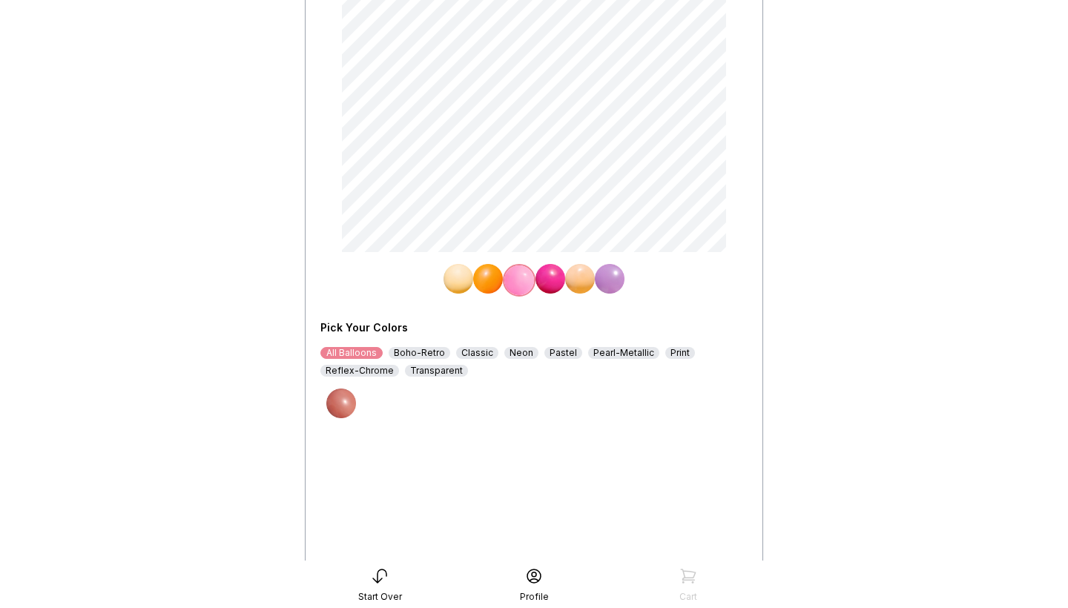
scroll to position [196, 0]
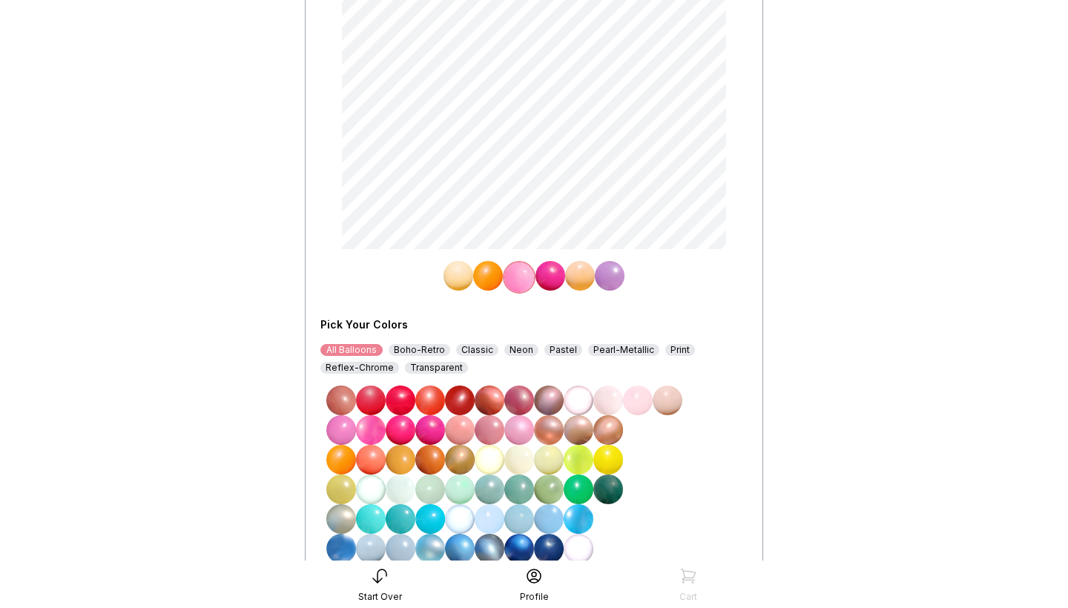
click at [518, 593] on img at bounding box center [519, 608] width 30 height 30
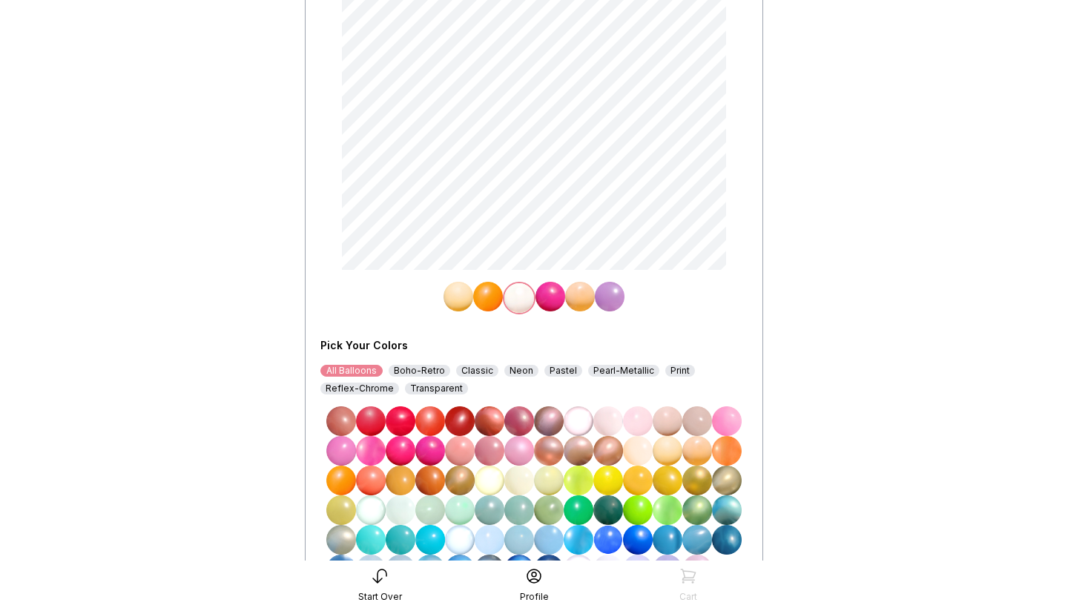
scroll to position [162, 0]
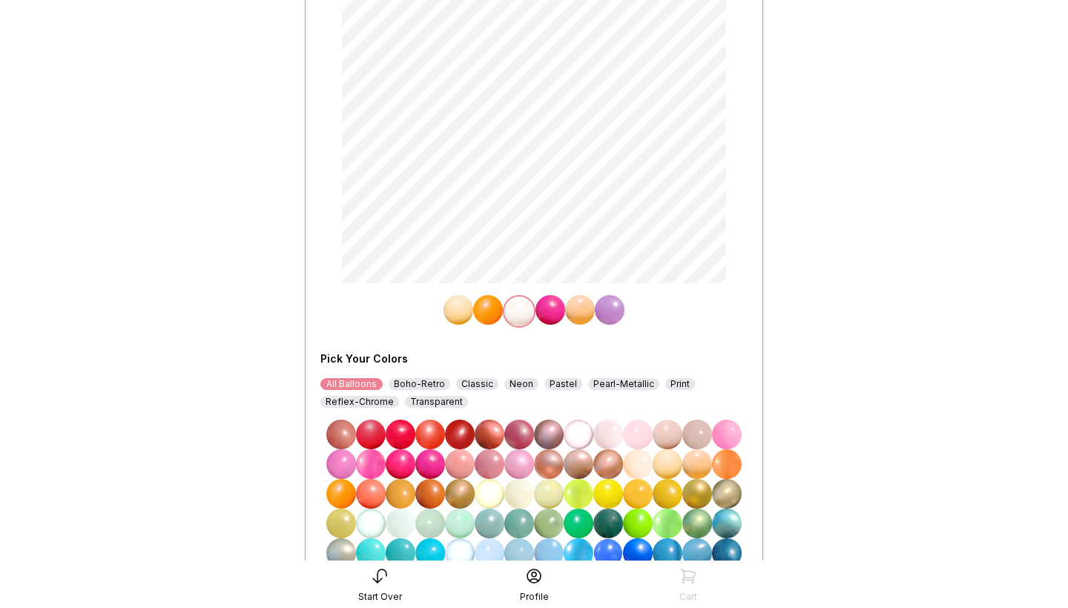
click at [581, 303] on img at bounding box center [580, 310] width 30 height 30
click at [581, 311] on img at bounding box center [578, 312] width 30 height 30
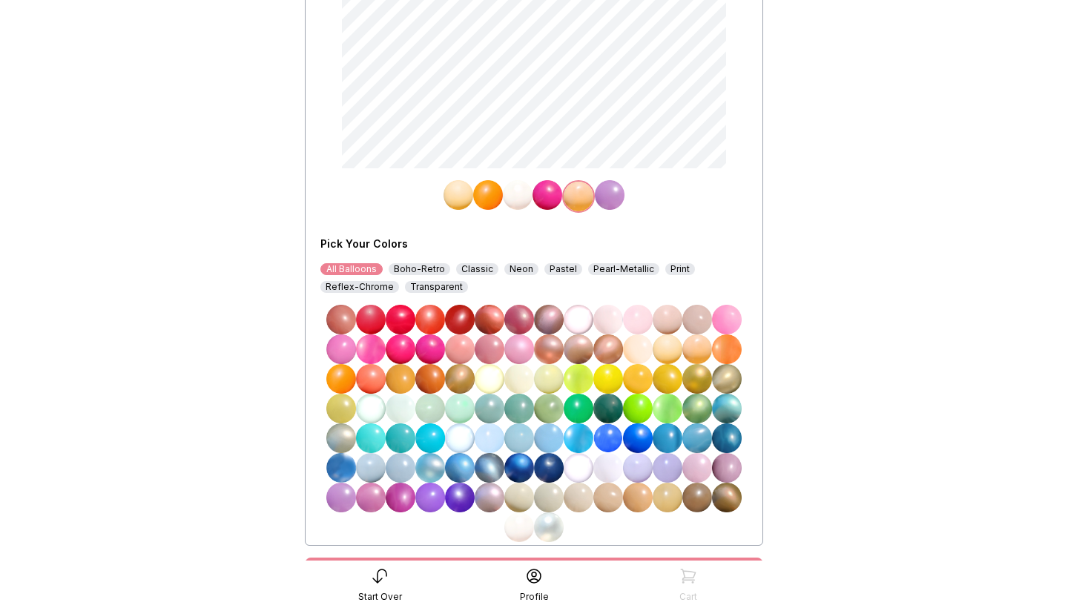
click at [515, 532] on img at bounding box center [519, 527] width 30 height 30
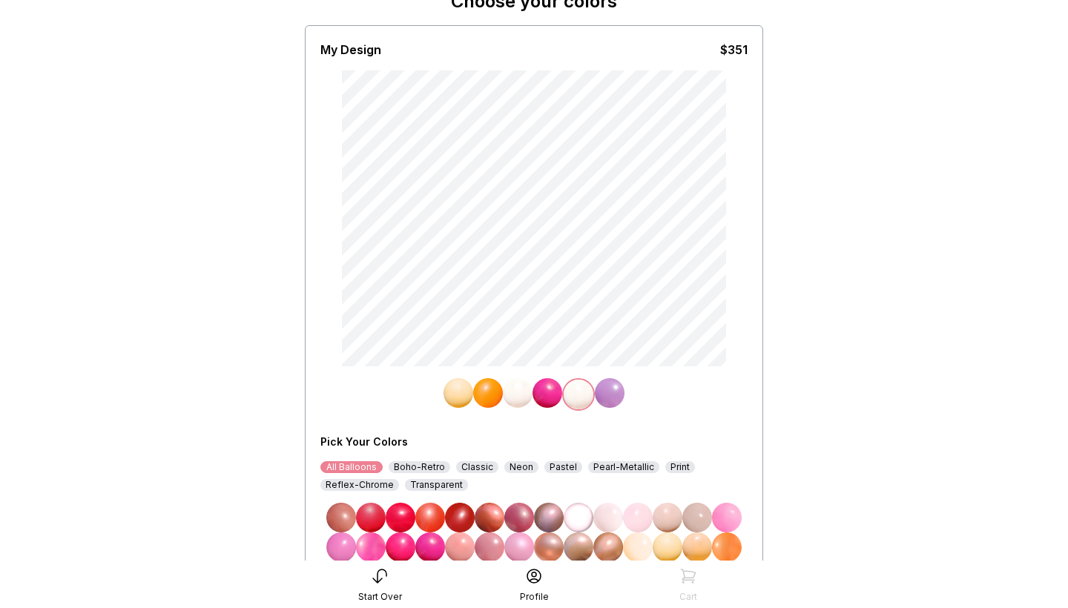
scroll to position [85, 0]
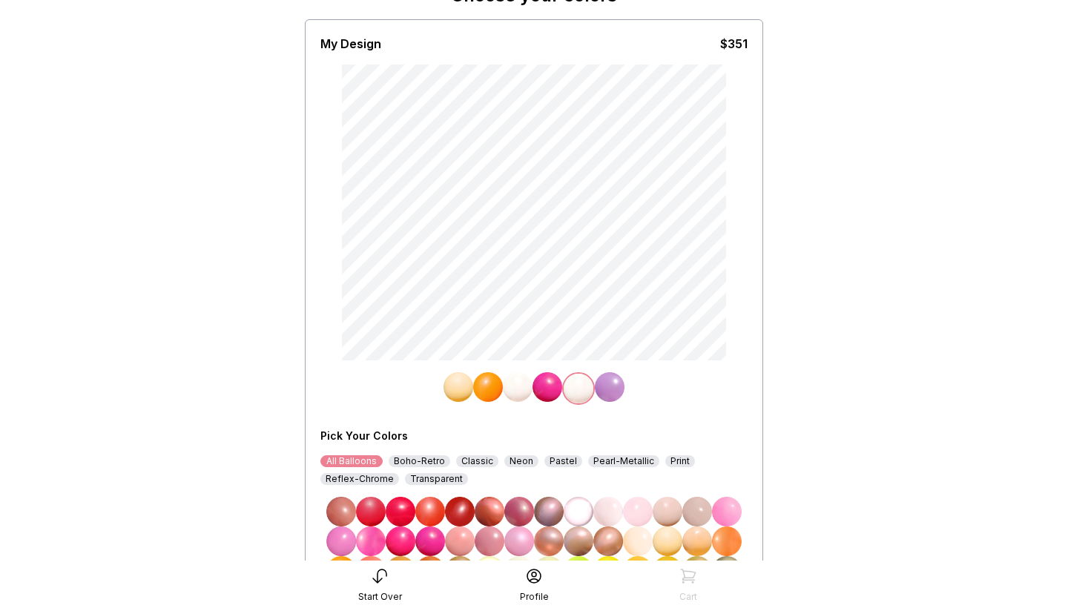
click at [457, 385] on img at bounding box center [458, 387] width 30 height 30
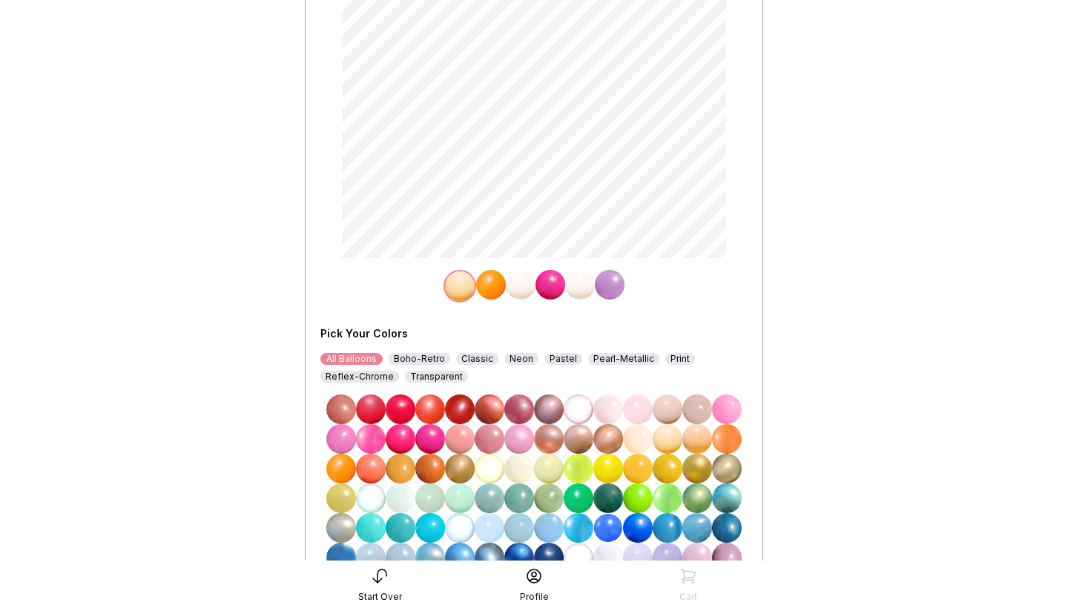
scroll to position [254, 0]
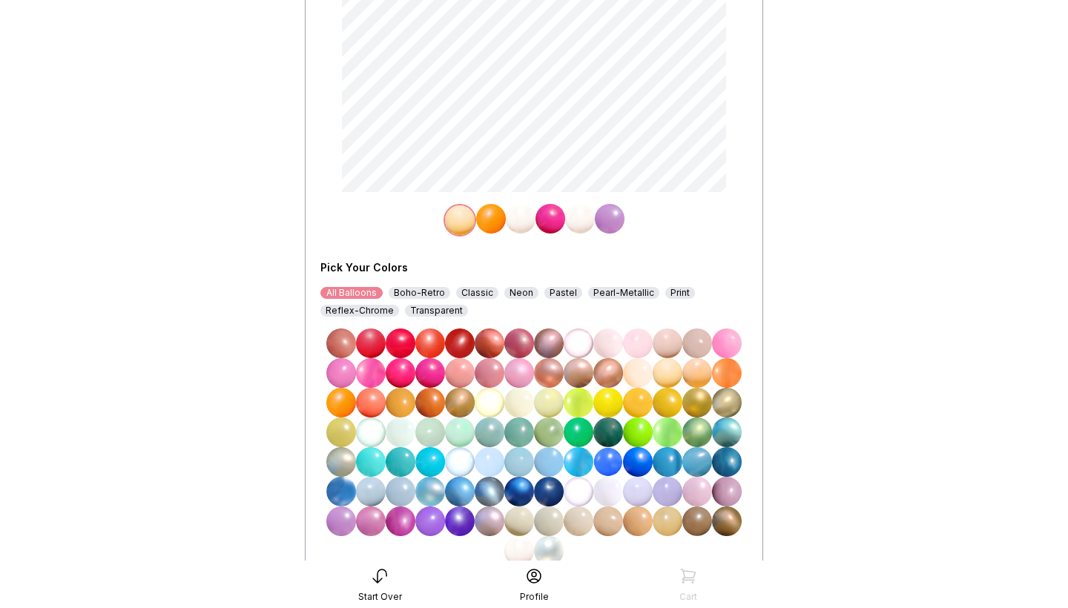
click at [629, 489] on img at bounding box center [638, 492] width 30 height 30
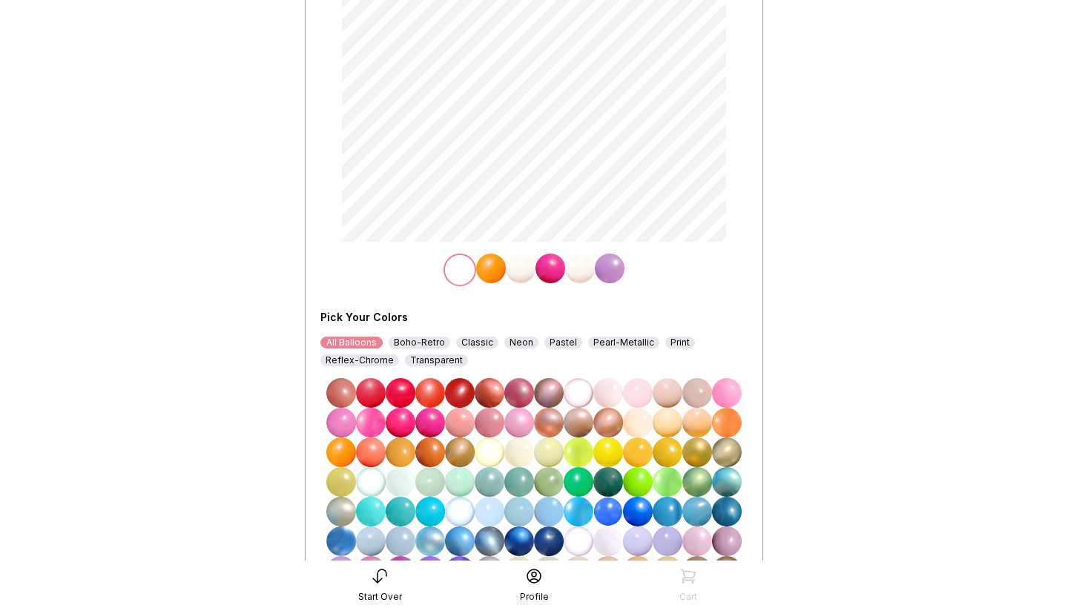
scroll to position [218, 0]
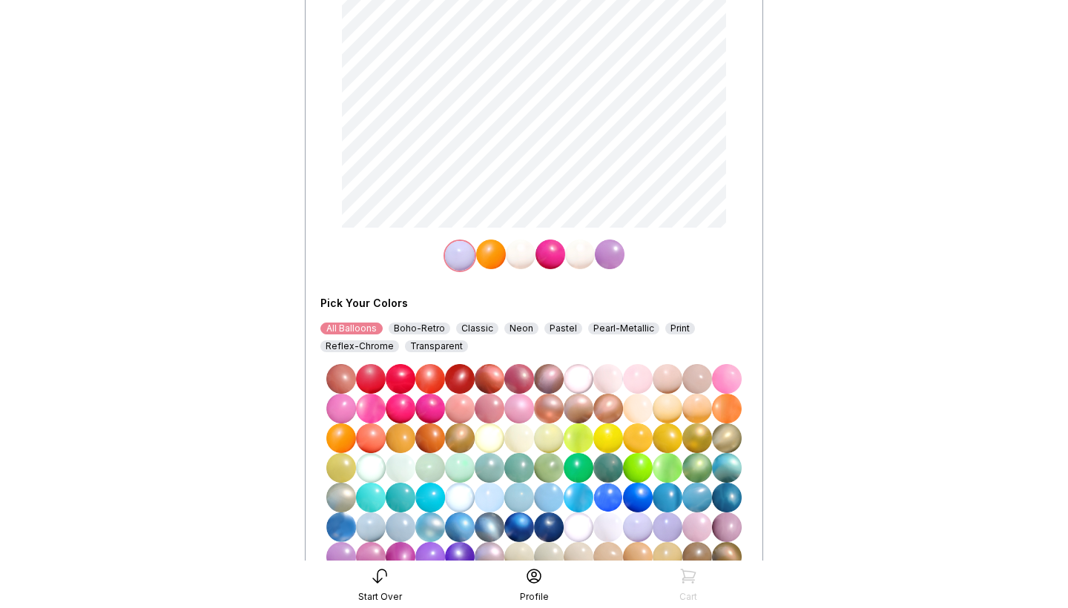
click at [609, 463] on img at bounding box center [608, 468] width 30 height 30
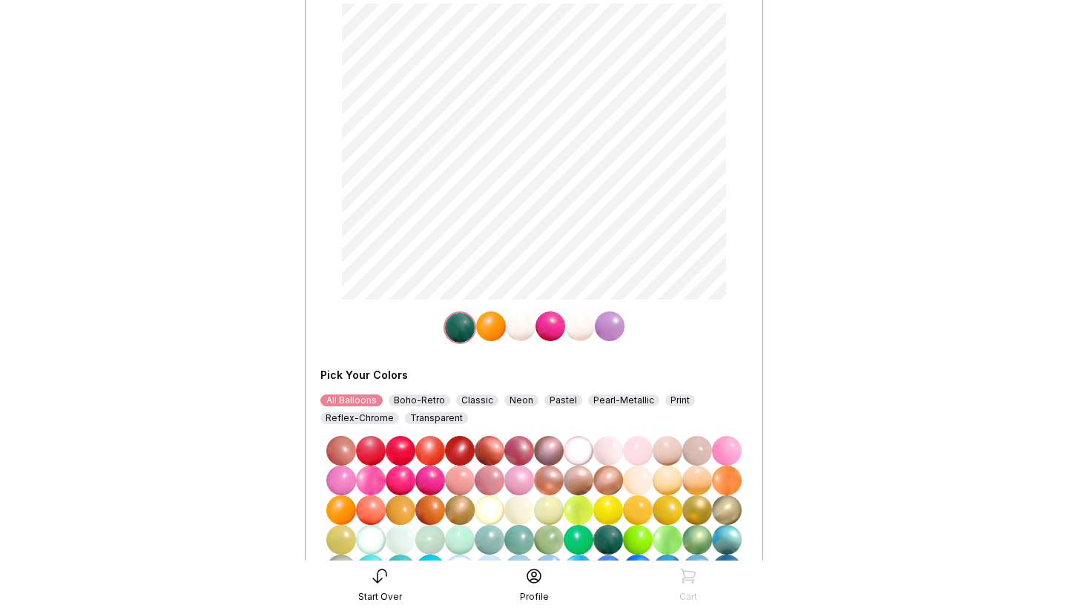
scroll to position [136, 0]
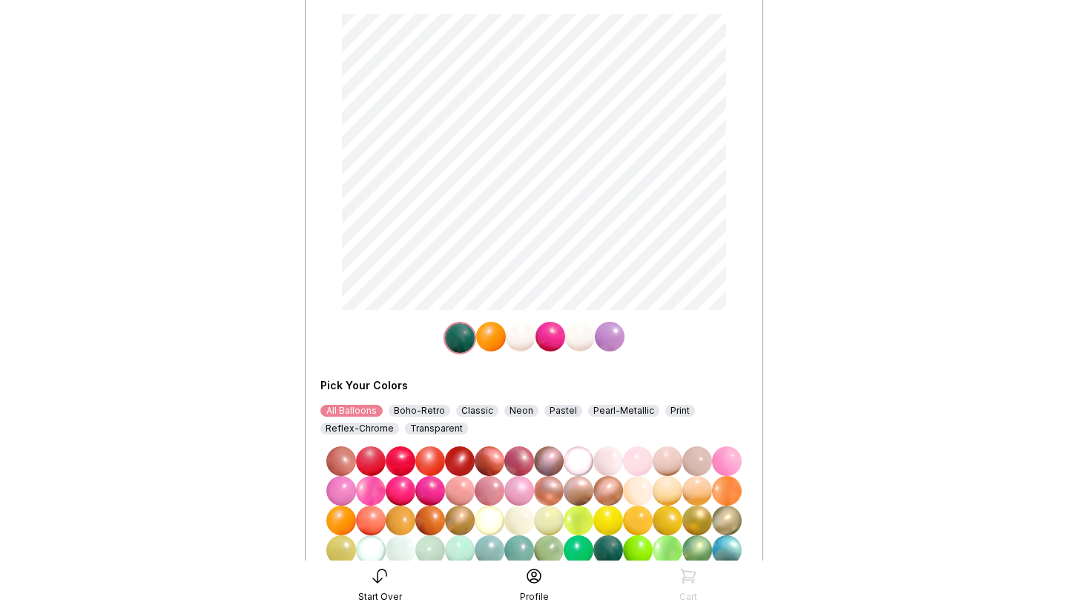
click at [488, 338] on img at bounding box center [491, 337] width 30 height 30
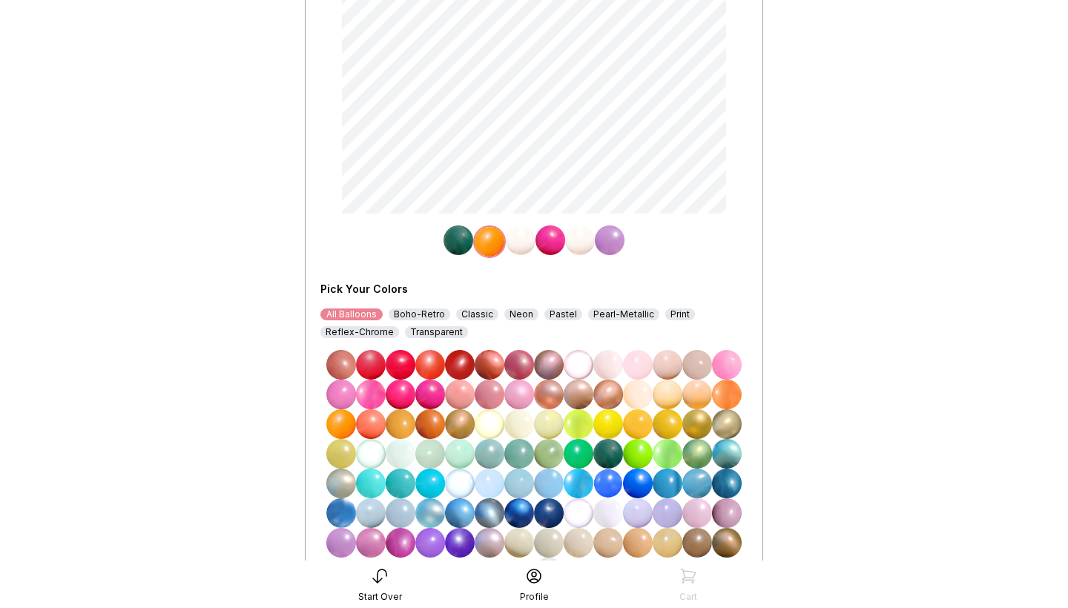
scroll to position [244, 0]
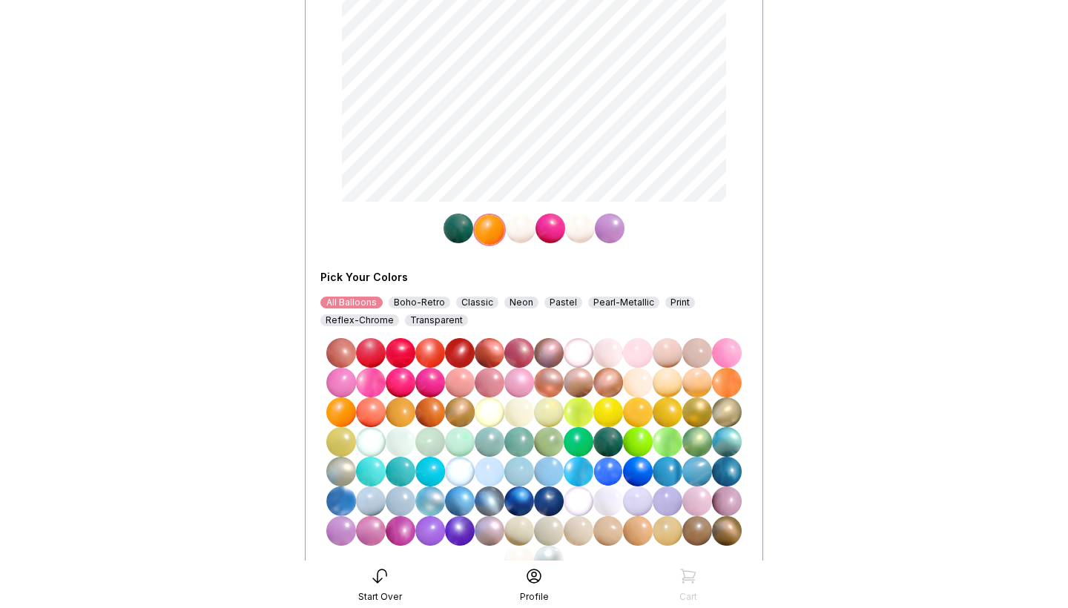
click at [638, 500] on img at bounding box center [638, 501] width 30 height 30
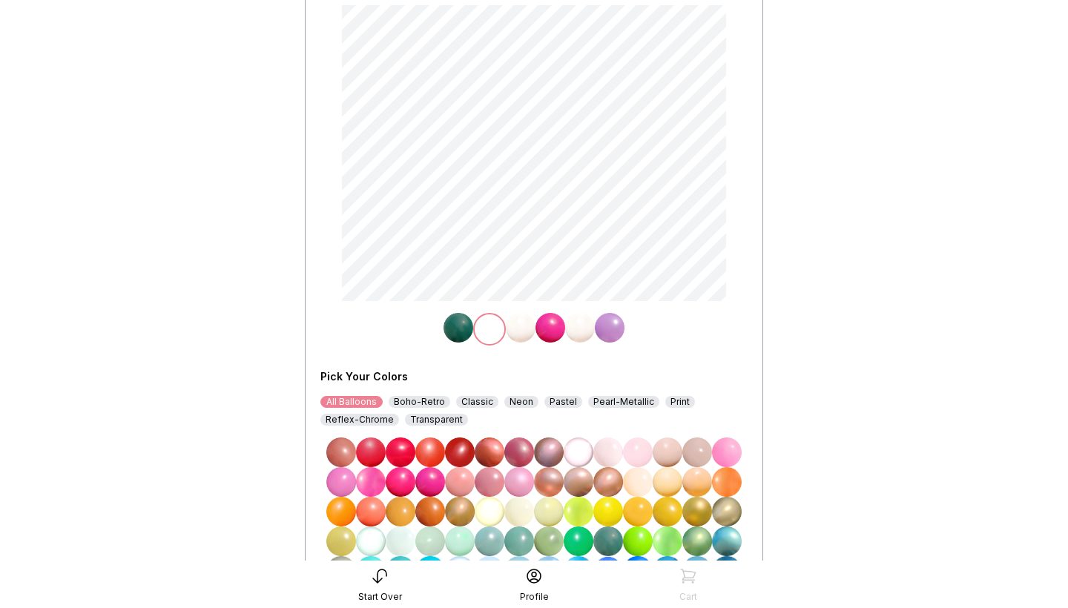
scroll to position [221, 0]
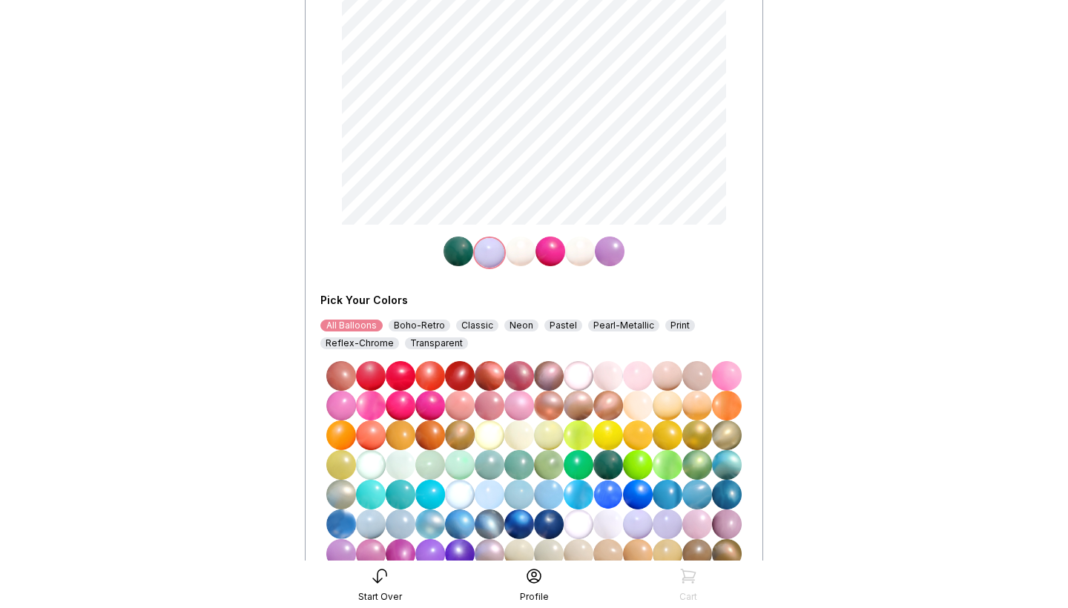
click at [672, 523] on img at bounding box center [667, 524] width 30 height 30
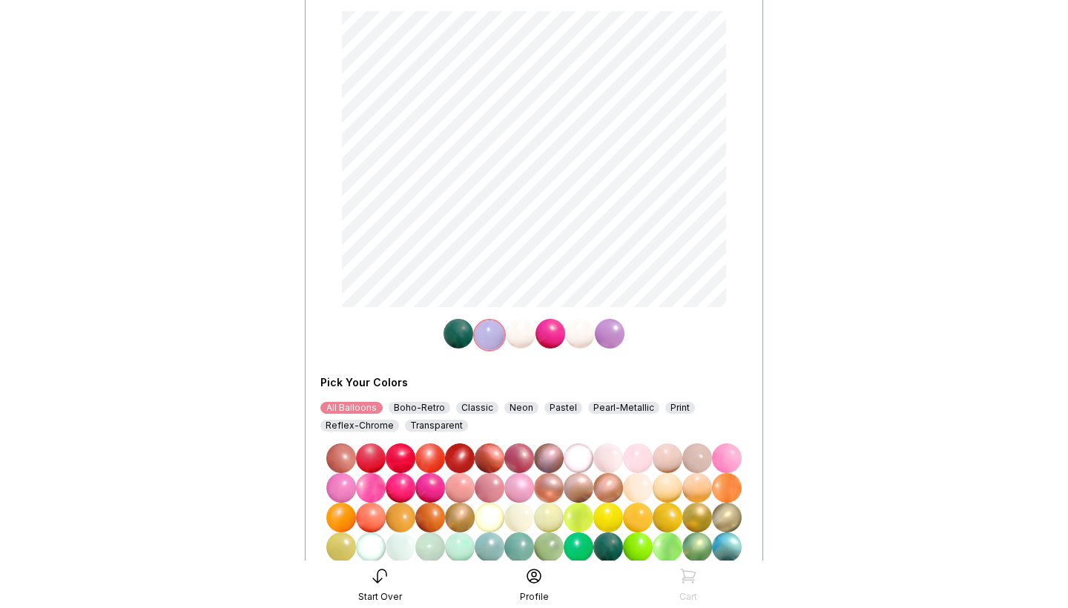
scroll to position [136, 0]
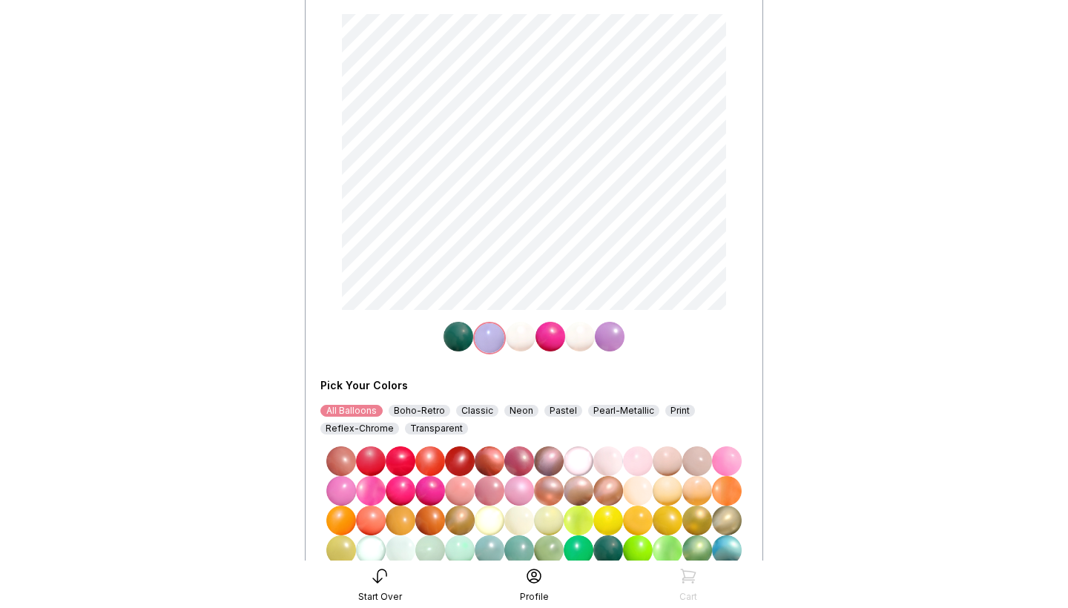
click at [609, 337] on img at bounding box center [610, 337] width 30 height 30
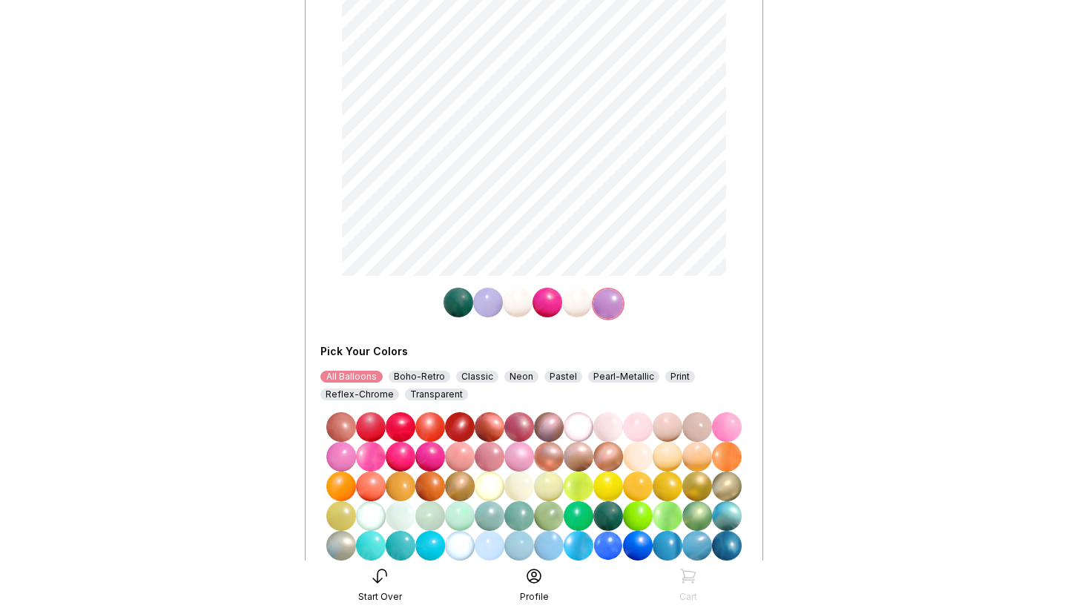
scroll to position [219, 0]
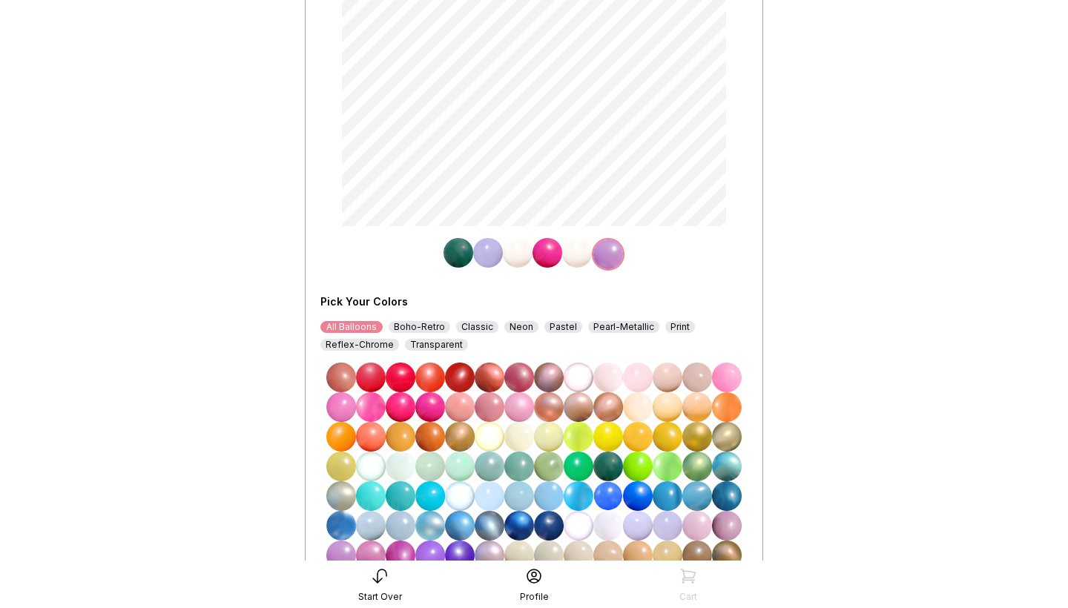
click at [664, 520] on img at bounding box center [667, 526] width 30 height 30
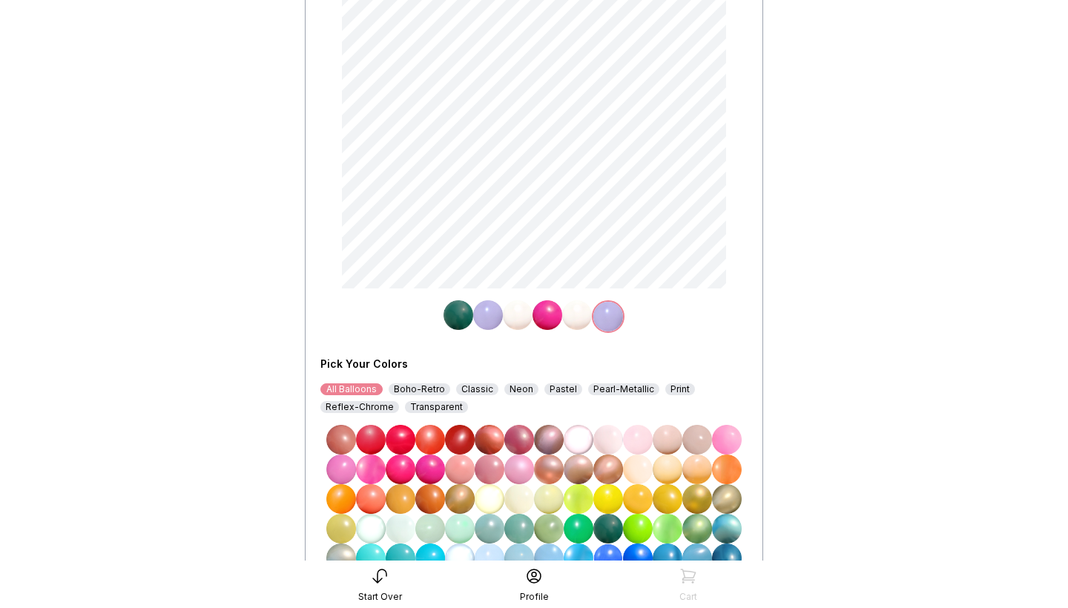
scroll to position [256, 0]
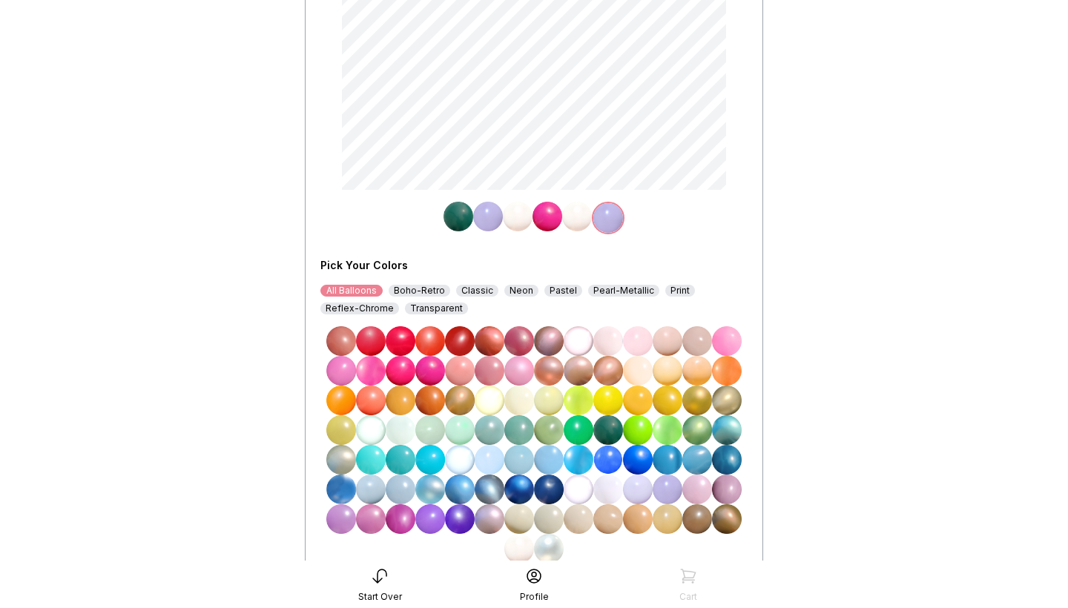
click at [637, 483] on img at bounding box center [638, 489] width 30 height 30
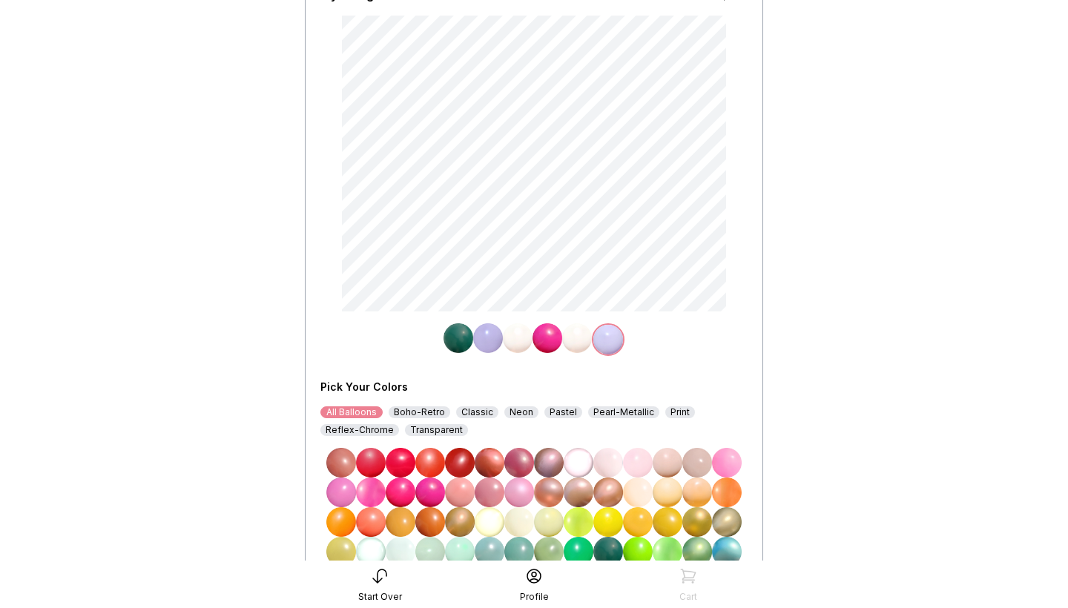
click at [552, 338] on img at bounding box center [547, 338] width 30 height 30
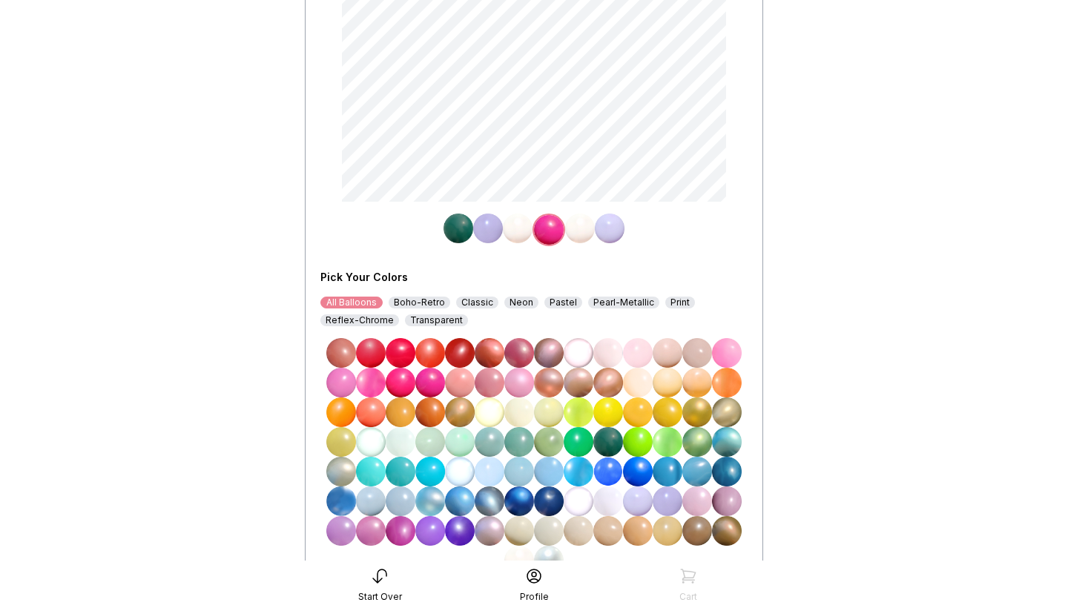
scroll to position [270, 0]
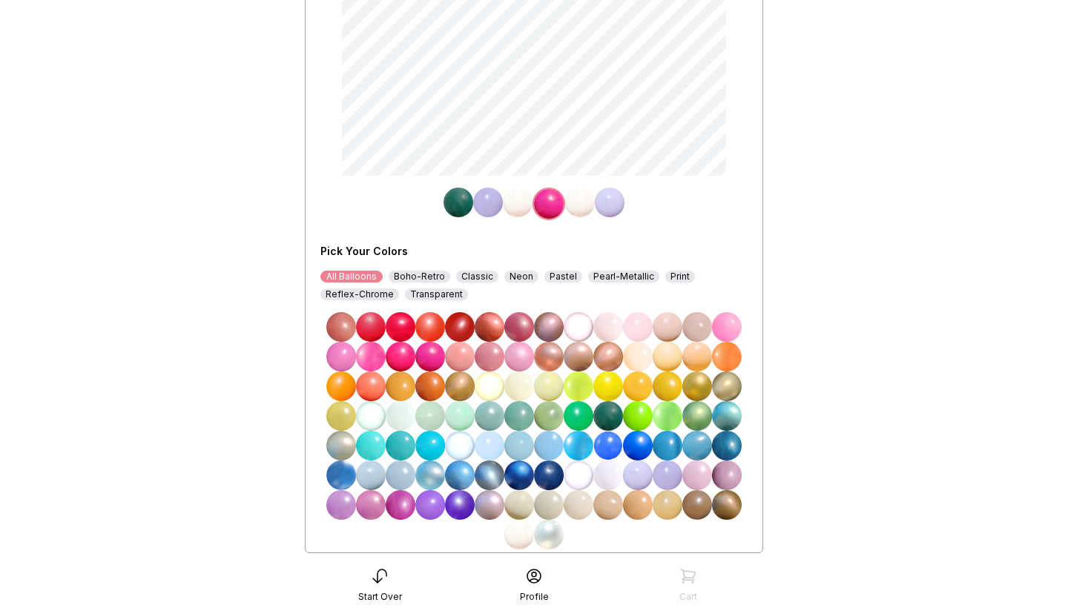
click at [582, 503] on img at bounding box center [578, 505] width 30 height 30
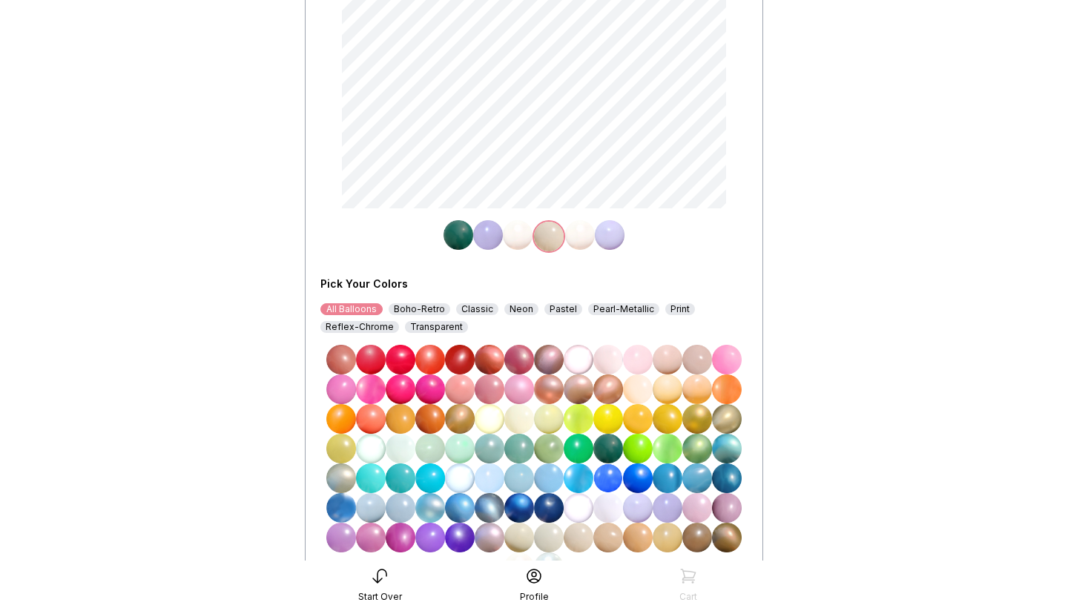
scroll to position [236, 0]
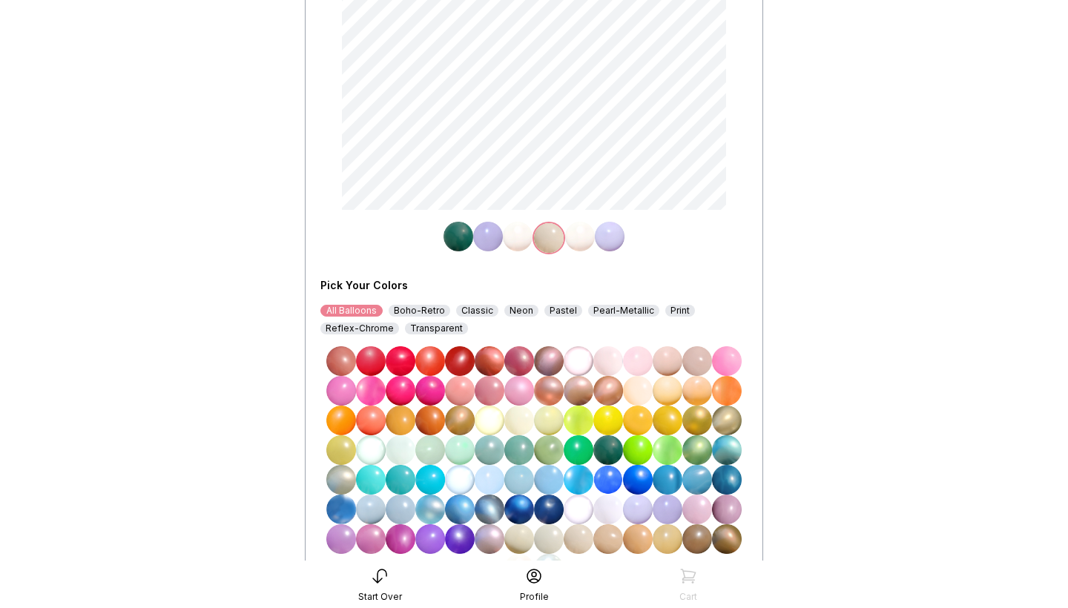
click at [552, 536] on img at bounding box center [549, 539] width 30 height 30
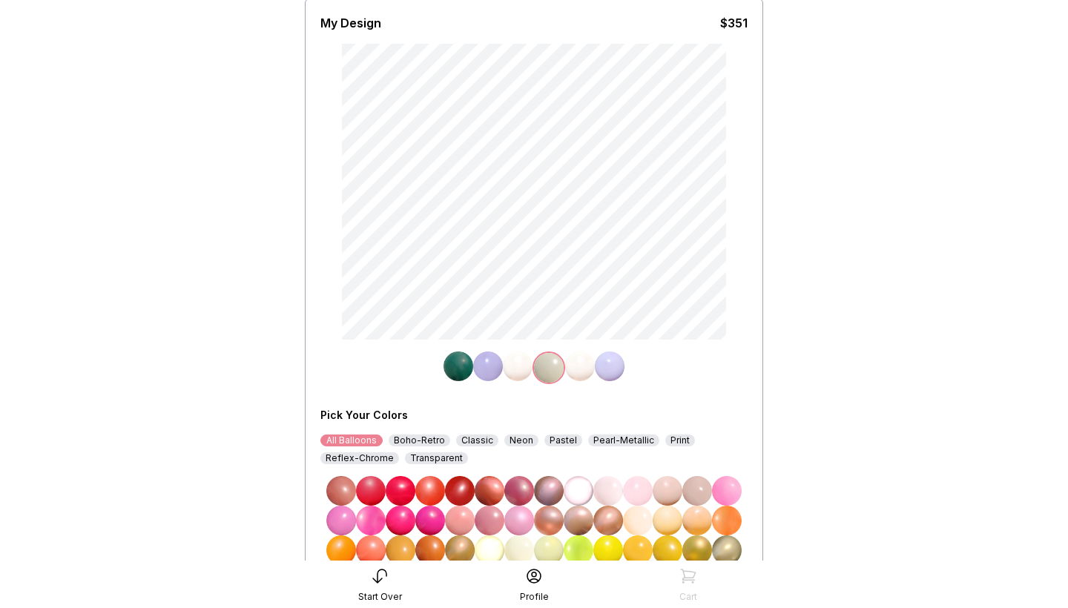
click at [807, 322] on main "< Pop Rox Design Choose your colors My Design $351 Pick Your Colors All Balloon…" at bounding box center [534, 363] width 1068 height 939
click at [618, 372] on img at bounding box center [610, 366] width 30 height 30
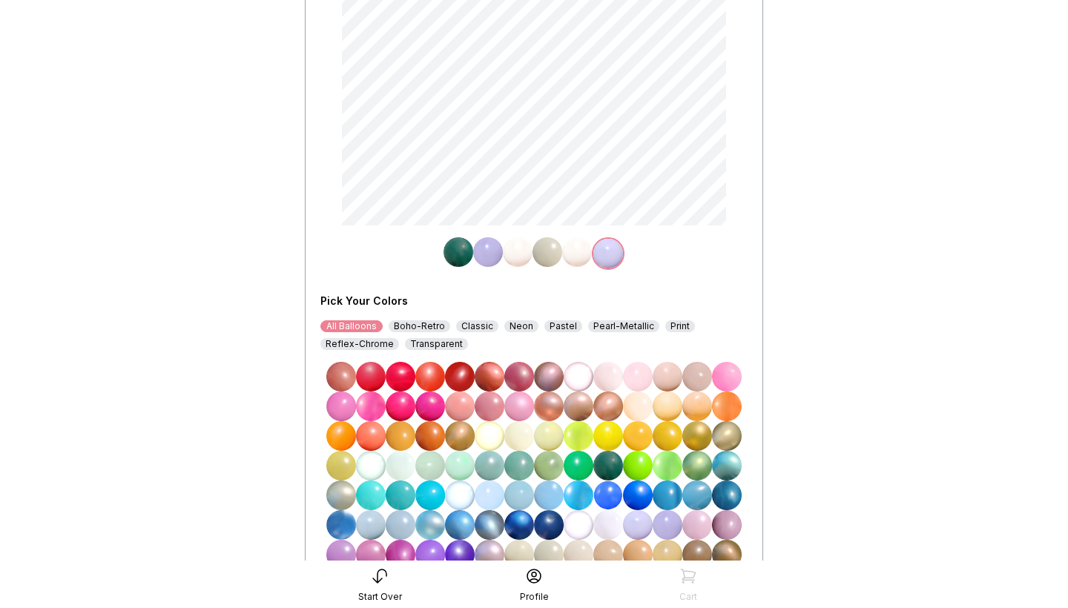
scroll to position [229, 0]
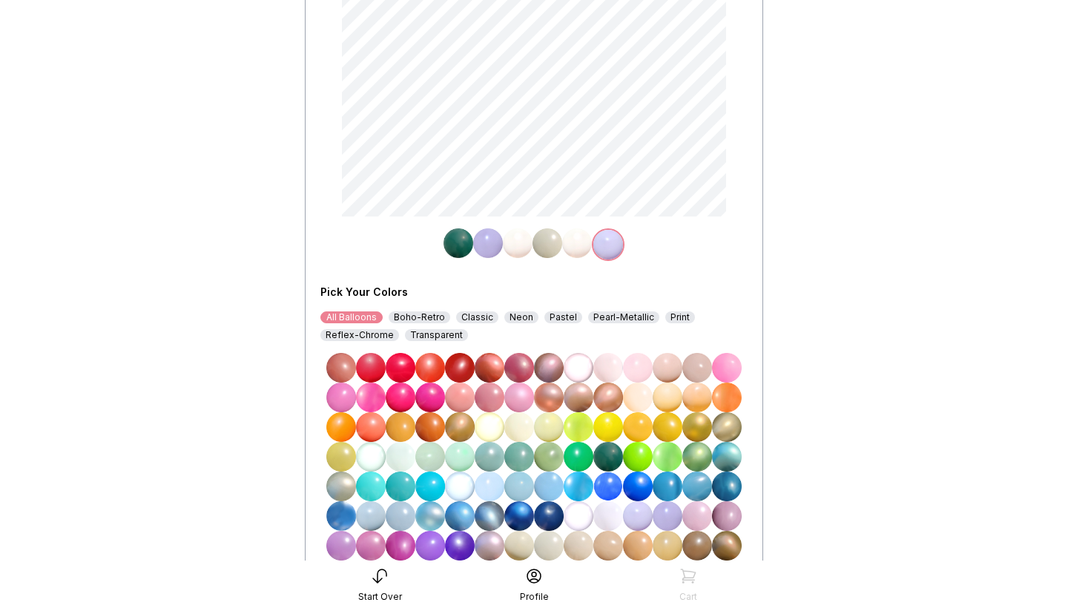
click at [552, 549] on img at bounding box center [549, 546] width 30 height 30
click at [550, 246] on img at bounding box center [547, 243] width 30 height 30
click at [549, 240] on img at bounding box center [549, 245] width 30 height 30
click at [641, 512] on img at bounding box center [638, 516] width 30 height 30
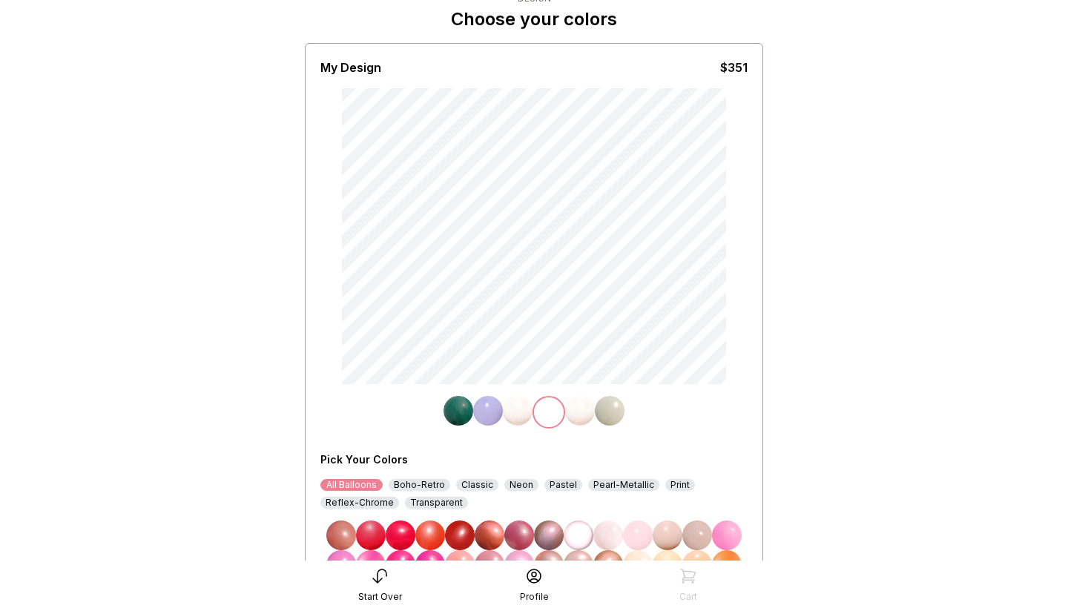
scroll to position [65, 0]
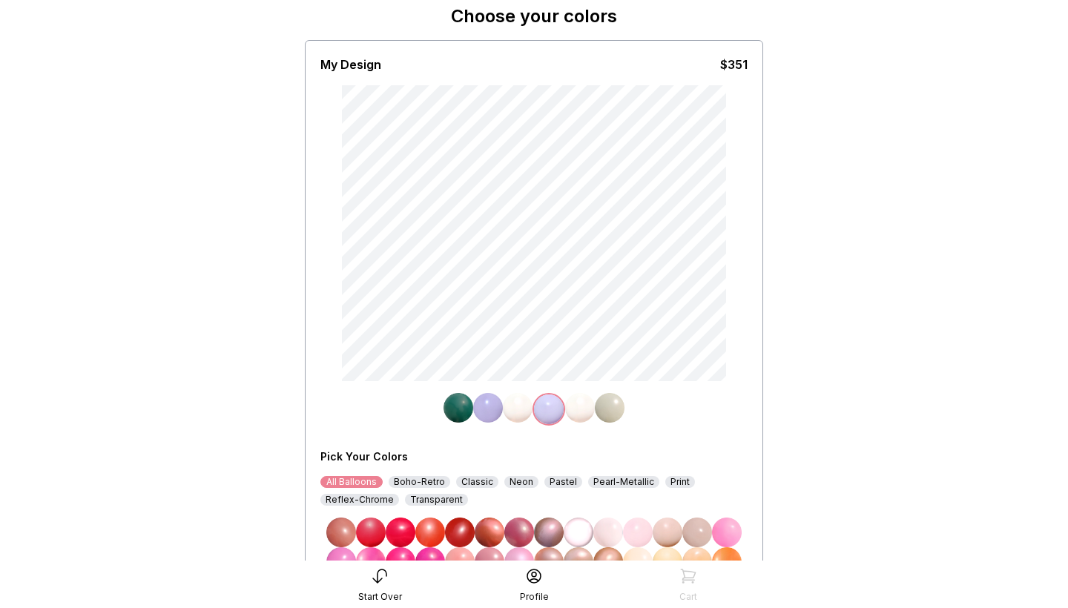
drag, startPoint x: 836, startPoint y: 87, endPoint x: 821, endPoint y: 87, distance: 14.8
click at [821, 87] on main "< Pop Rox Design Choose your colors My Design $351 Pick Your Colors All Balloon…" at bounding box center [534, 404] width 1068 height 939
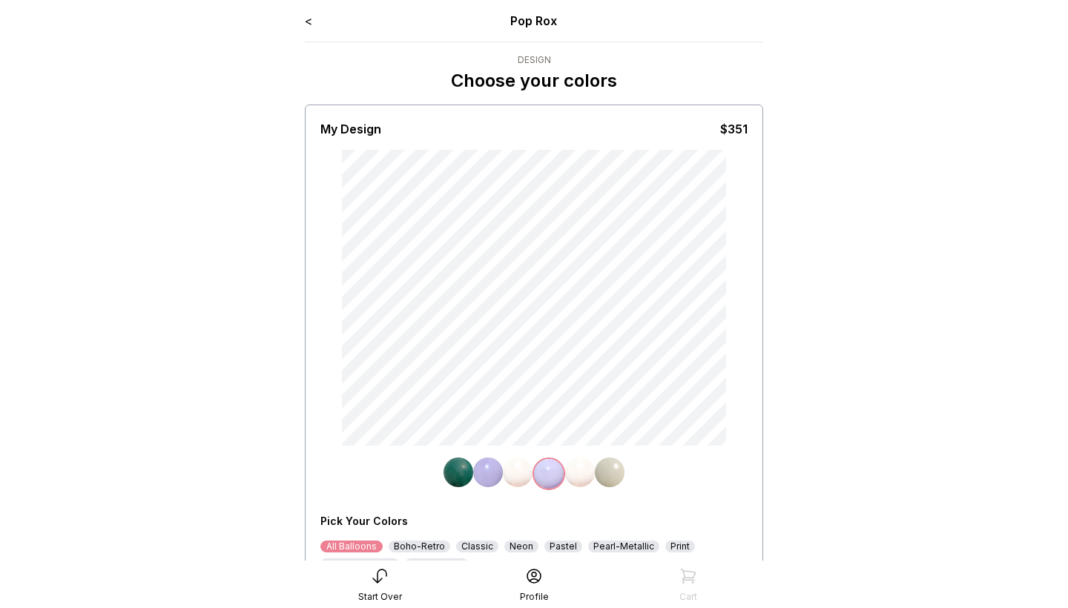
scroll to position [0, 0]
click at [309, 22] on link "<" at bounding box center [308, 20] width 7 height 15
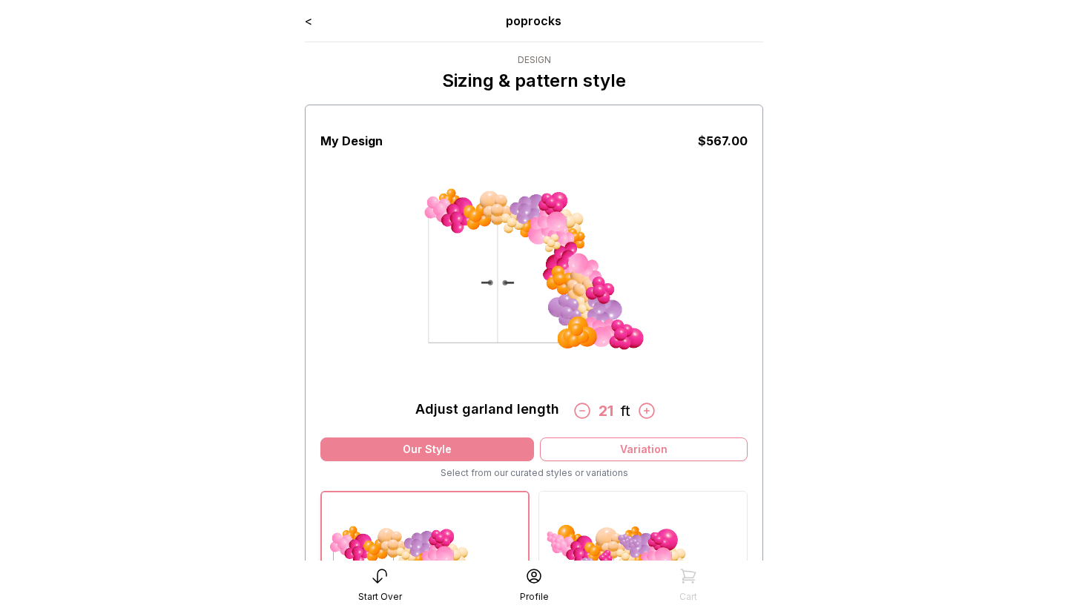
click at [309, 22] on link "<" at bounding box center [308, 20] width 7 height 15
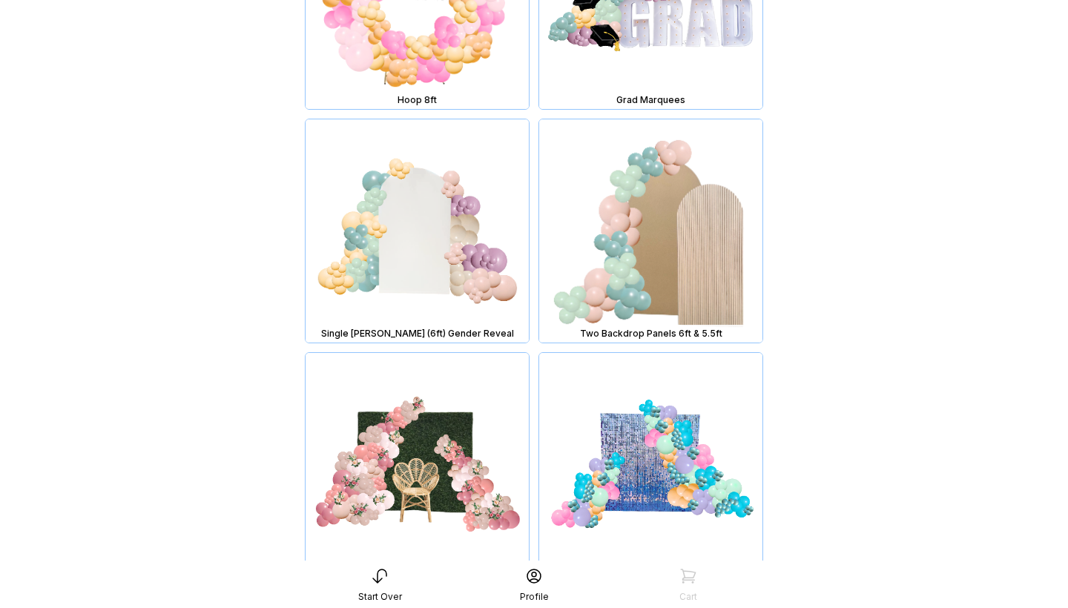
scroll to position [2313, 0]
